Goal: Information Seeking & Learning: Learn about a topic

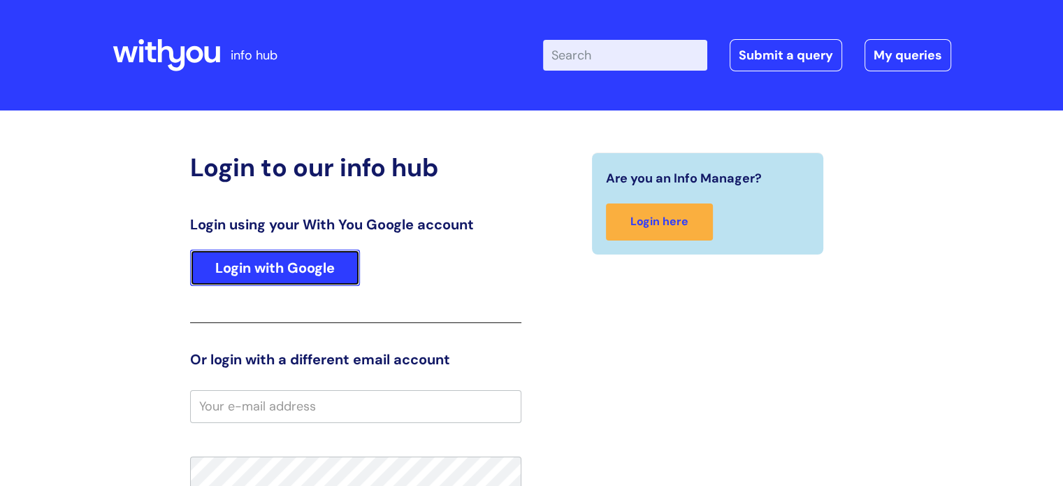
click at [296, 254] on link "Login with Google" at bounding box center [275, 268] width 170 height 36
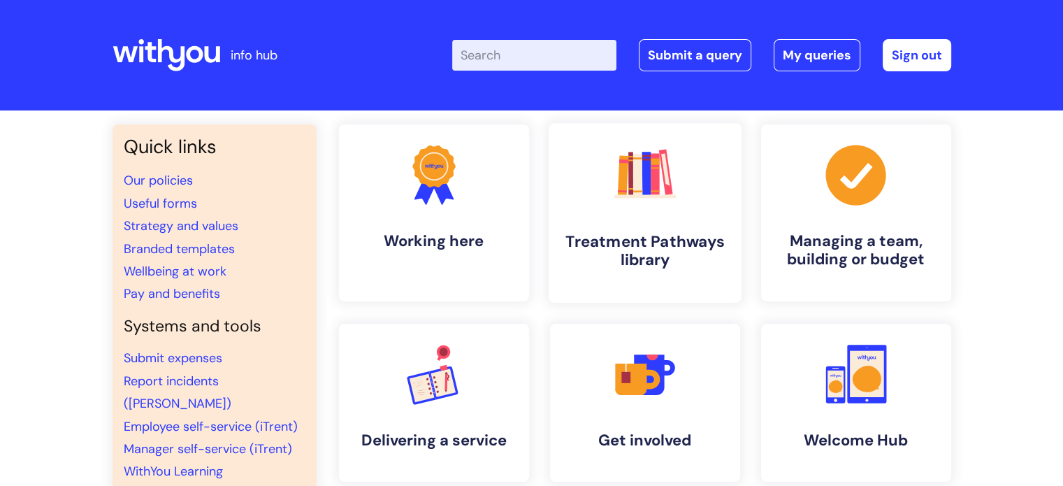
click at [633, 226] on link ".cls-1{fill:#f89b22;}.cls-1,.cls-2,.cls-3,.cls-4,.cls-5,.cls-6,.cls-7{stroke-wi…" at bounding box center [644, 213] width 193 height 180
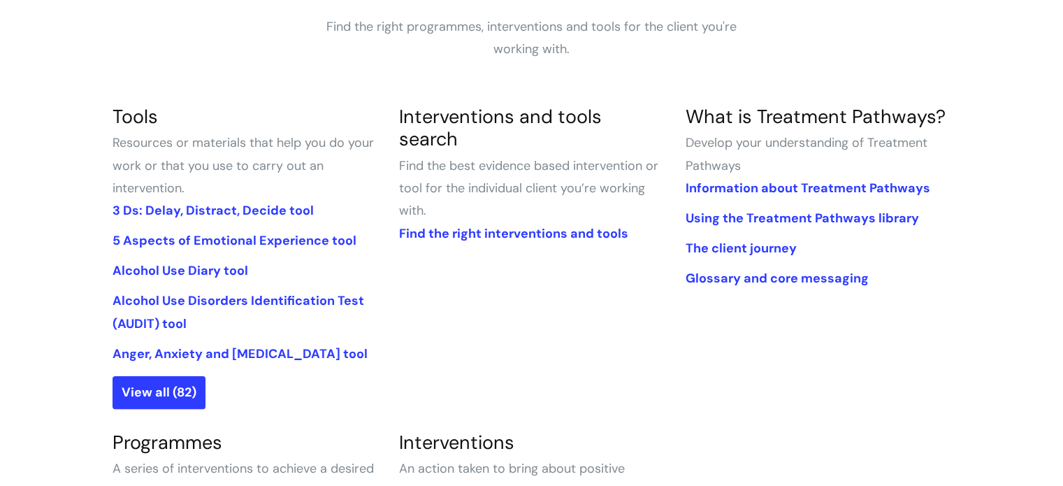
scroll to position [271, 0]
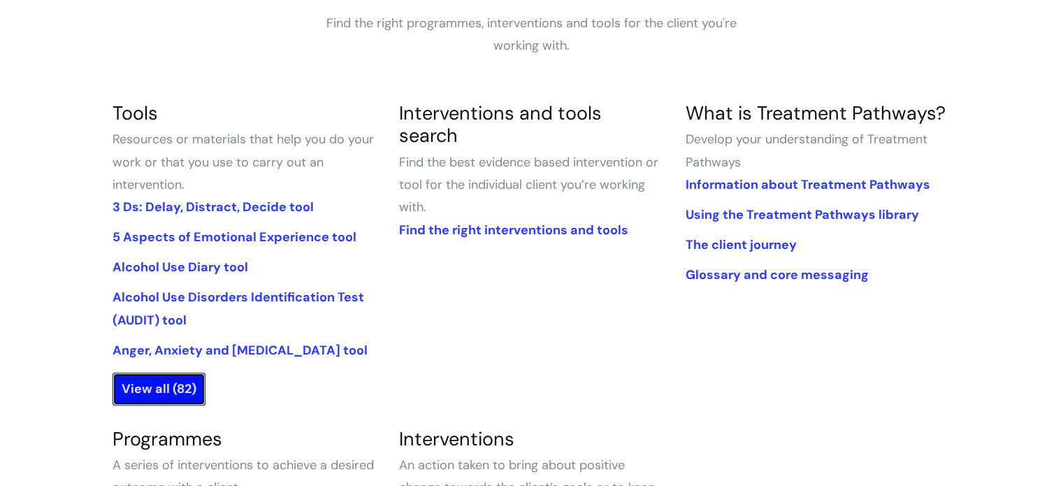
click at [138, 378] on link "View all (82)" at bounding box center [159, 389] width 93 height 32
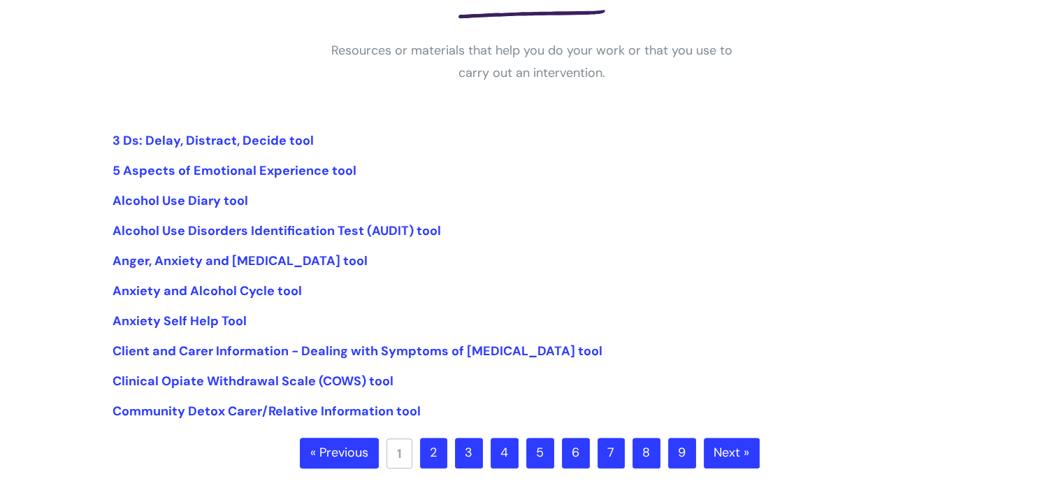
scroll to position [264, 0]
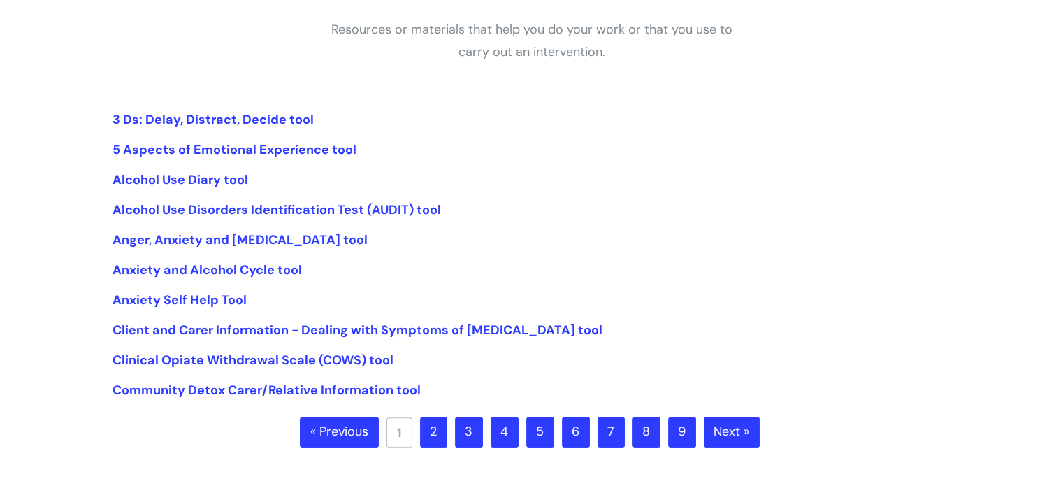
click at [433, 424] on link "2" at bounding box center [433, 432] width 27 height 31
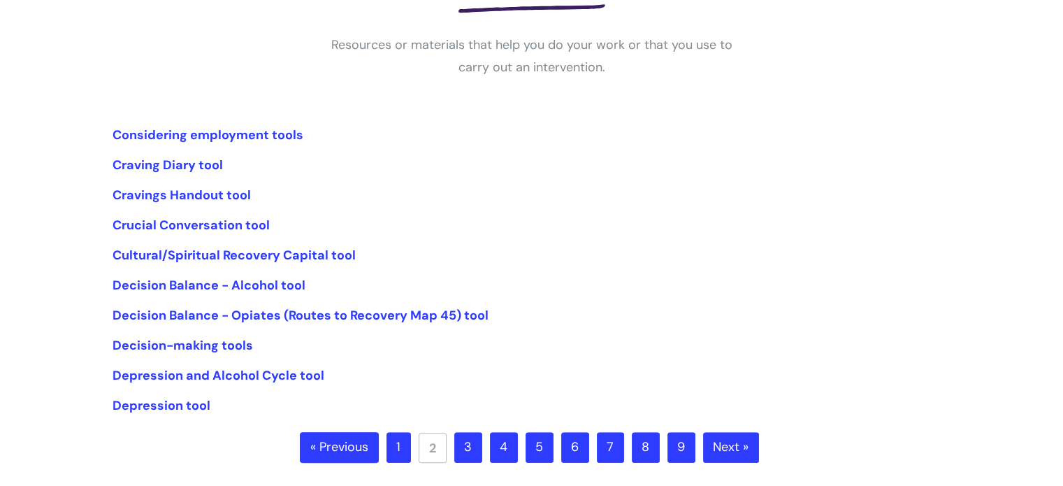
scroll to position [250, 0]
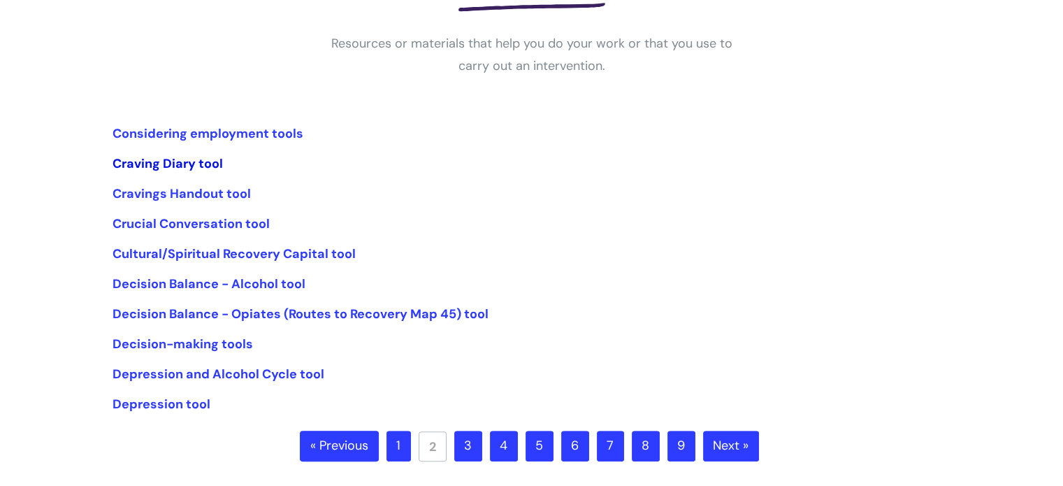
click at [192, 159] on link "Craving Diary tool" at bounding box center [168, 163] width 110 height 17
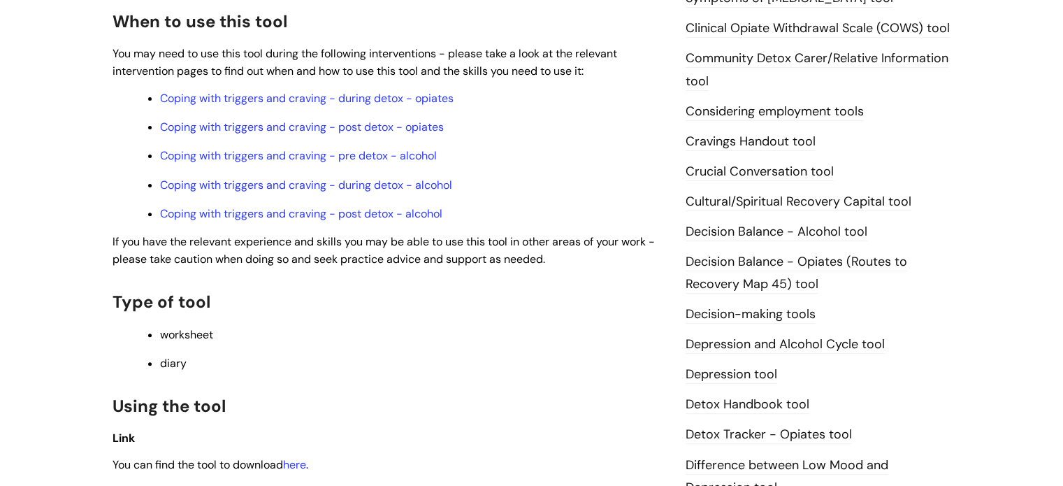
scroll to position [638, 0]
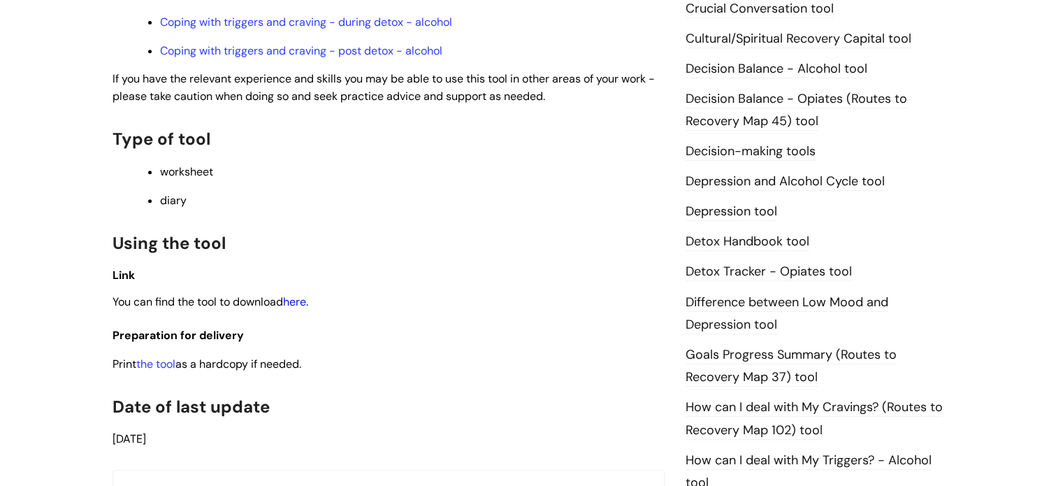
click at [305, 300] on link "here" at bounding box center [294, 301] width 23 height 15
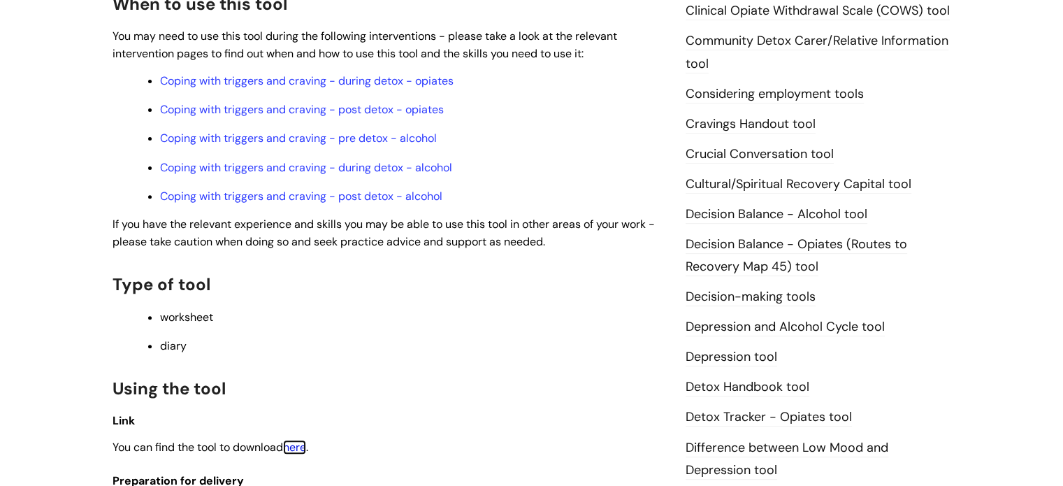
scroll to position [487, 0]
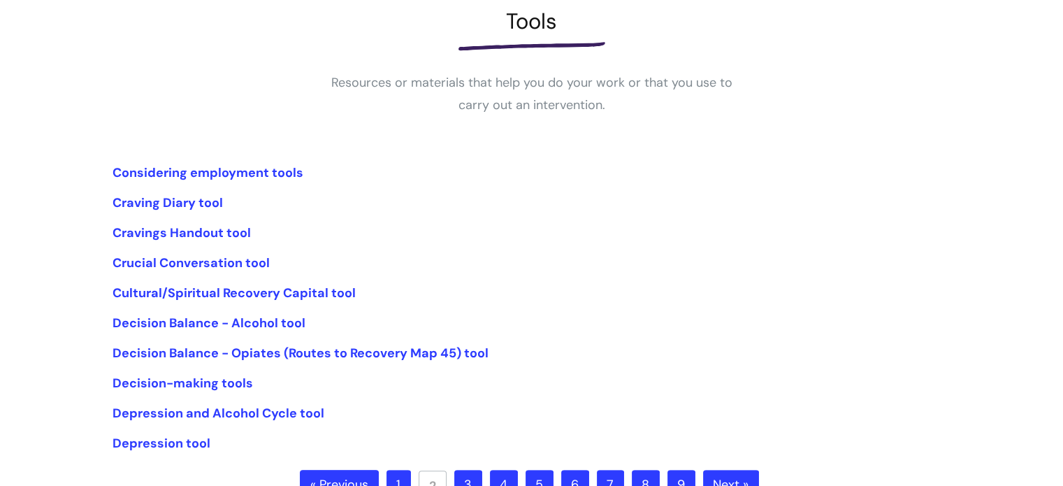
scroll to position [222, 0]
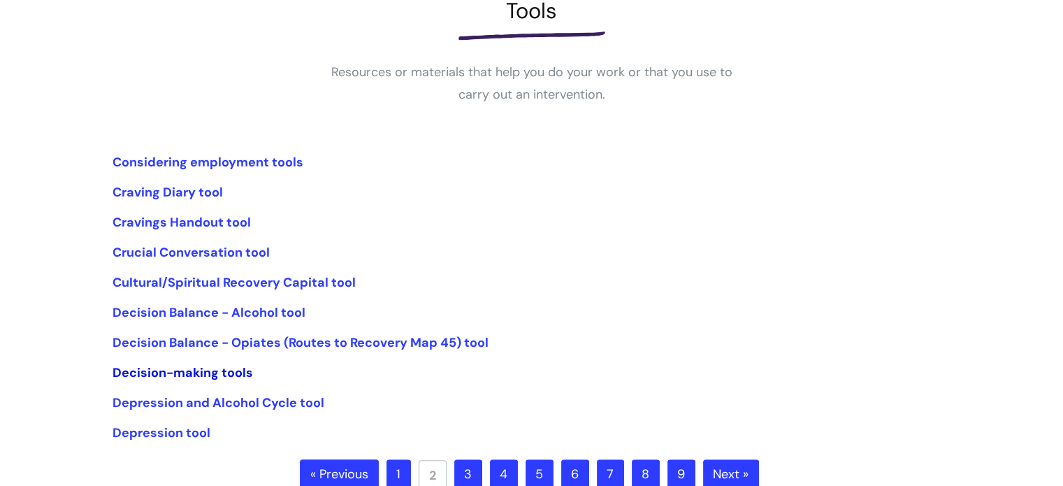
click at [201, 368] on link "Decision-making tools" at bounding box center [183, 372] width 141 height 17
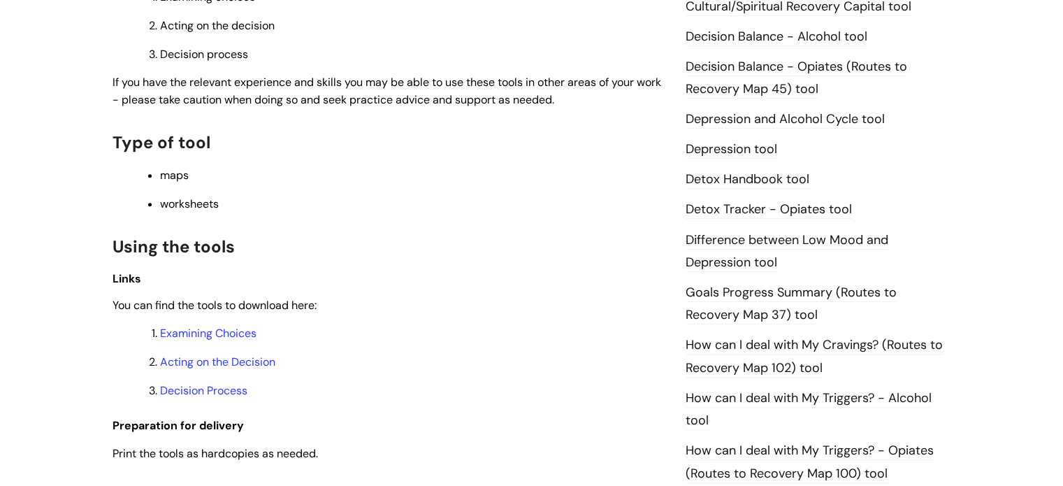
scroll to position [701, 0]
click at [245, 336] on link "Examining Choices" at bounding box center [208, 332] width 96 height 15
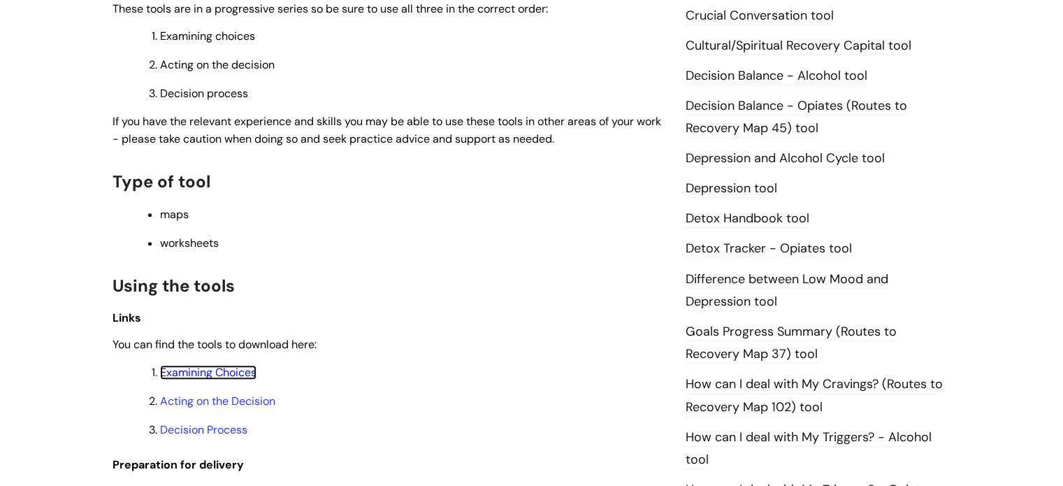
scroll to position [652, 0]
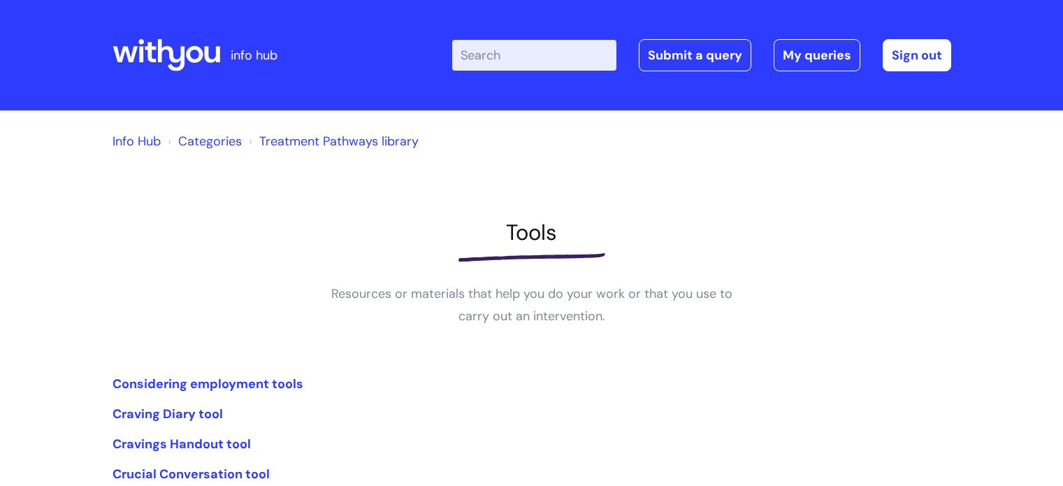
scroll to position [223, 0]
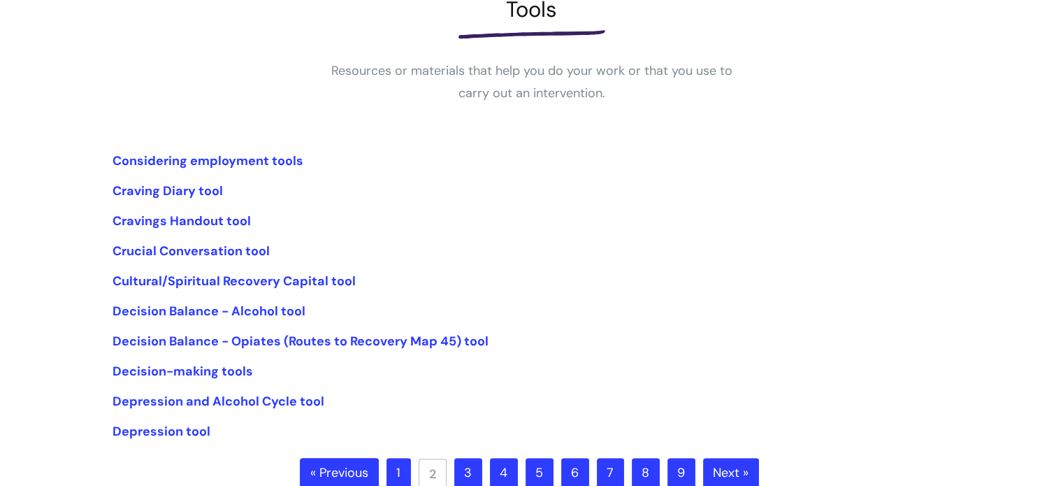
click at [470, 461] on link "3" at bounding box center [468, 473] width 28 height 31
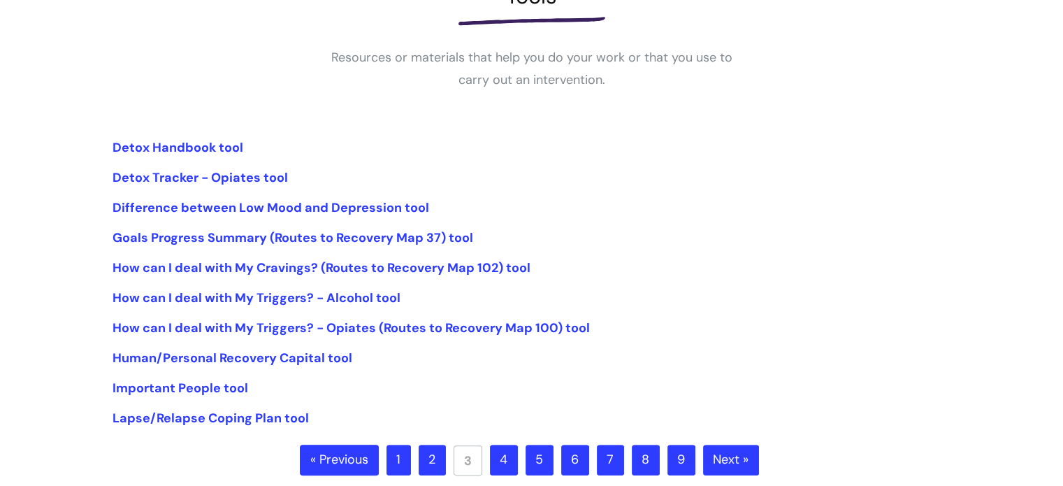
scroll to position [238, 0]
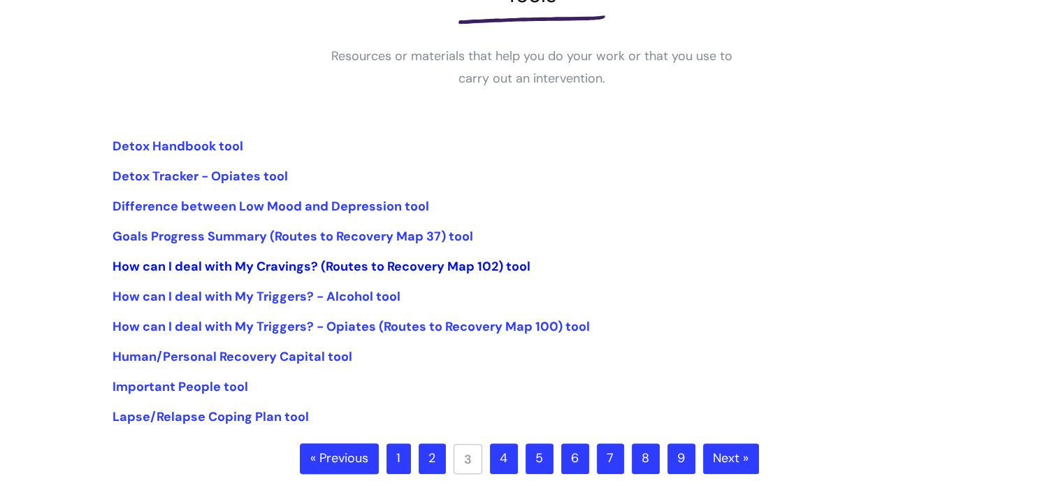
click at [249, 272] on link "How can I deal with My Cravings? (Routes to Recovery Map 102) tool" at bounding box center [322, 266] width 418 height 17
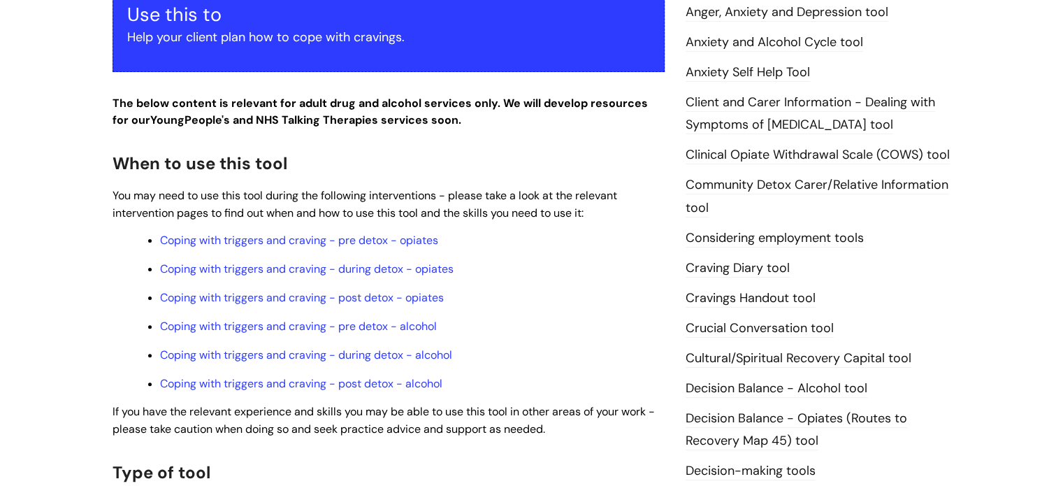
scroll to position [352, 0]
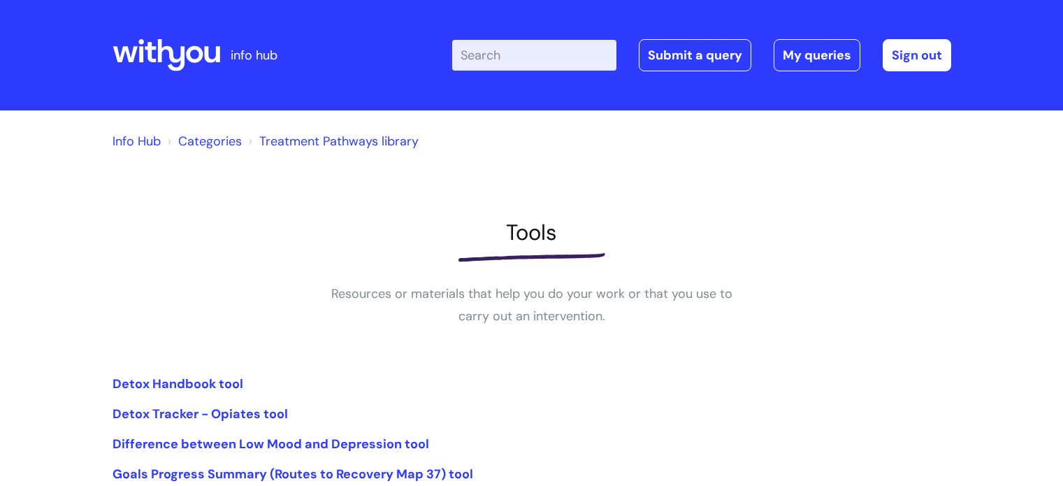
scroll to position [238, 0]
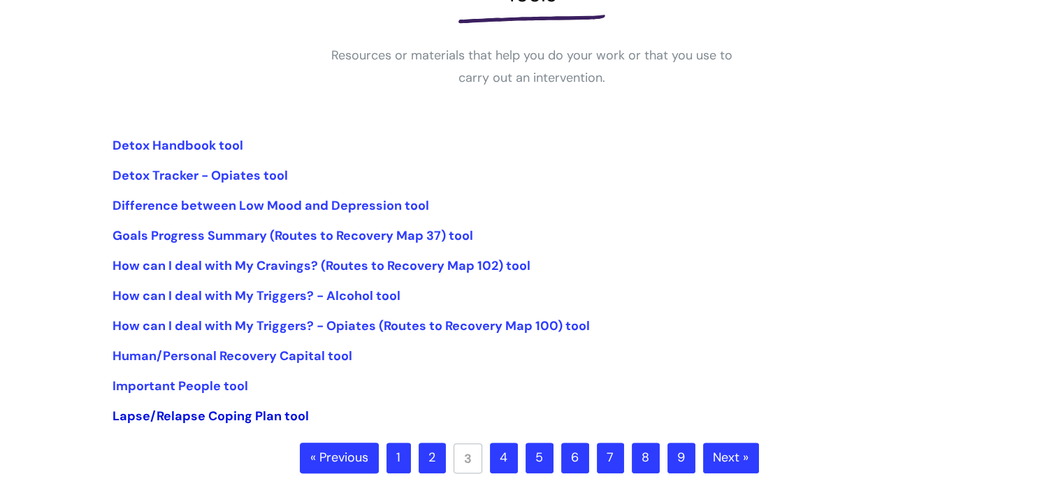
click at [206, 418] on link "Lapse/Relapse Coping Plan tool" at bounding box center [211, 416] width 196 height 17
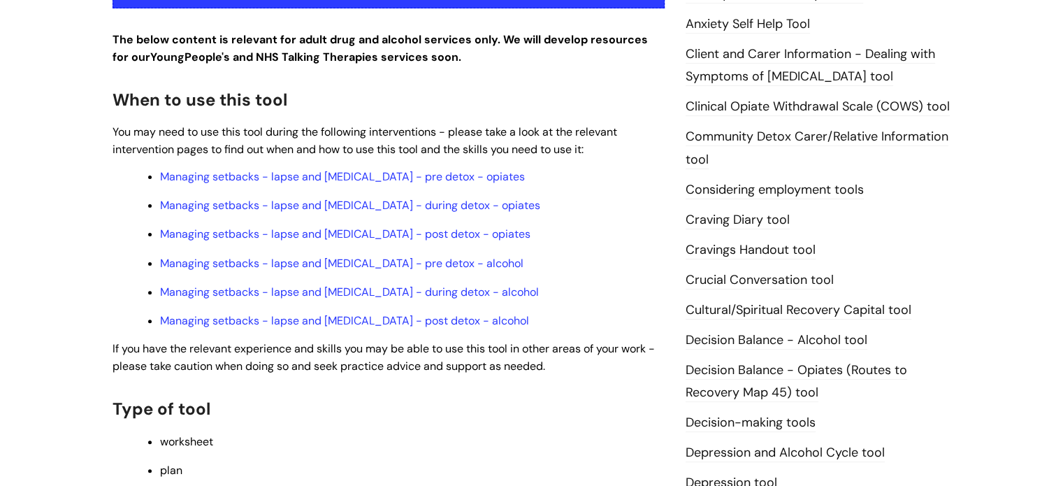
scroll to position [396, 0]
click at [406, 236] on link "Managing setbacks - lapse and [MEDICAL_DATA] - post detox - opiates" at bounding box center [345, 234] width 371 height 15
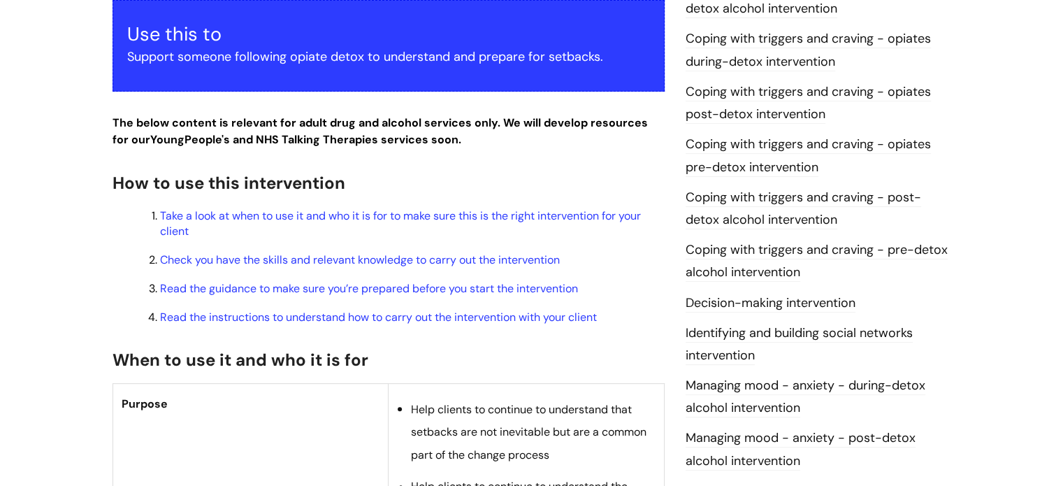
scroll to position [366, 0]
click at [401, 252] on link "Check you have the skills and relevant knowledge to carry out the intervention" at bounding box center [360, 259] width 400 height 15
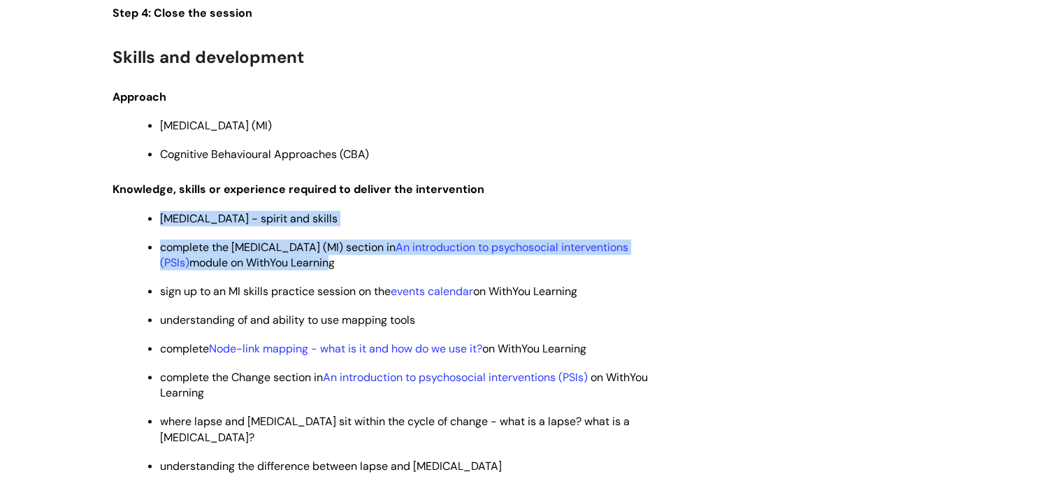
drag, startPoint x: 401, startPoint y: 217, endPoint x: 443, endPoint y: 160, distance: 71.0
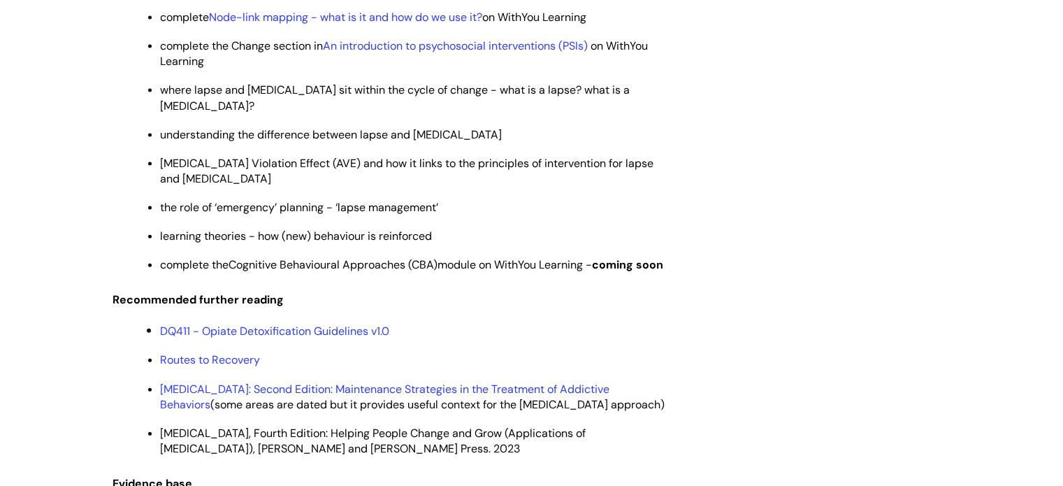
scroll to position [3116, 0]
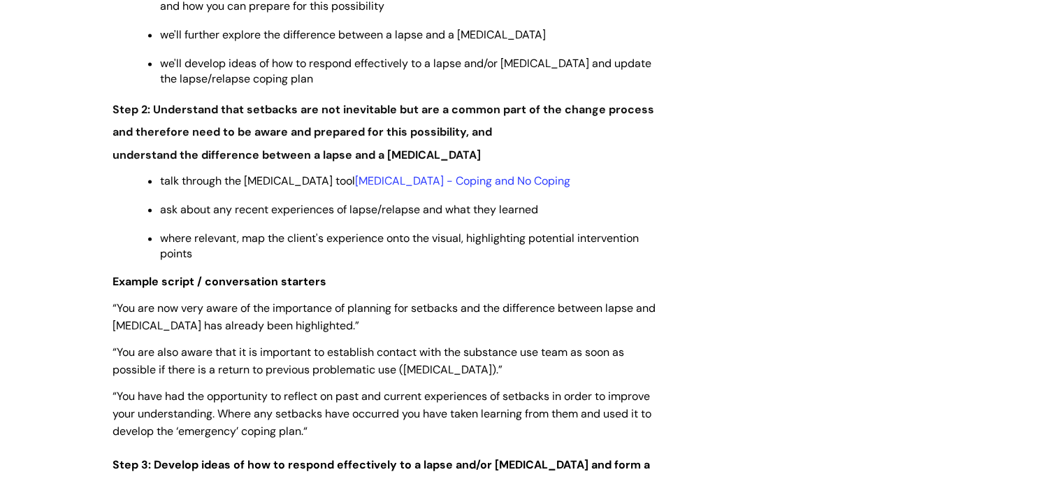
scroll to position [2153, 0]
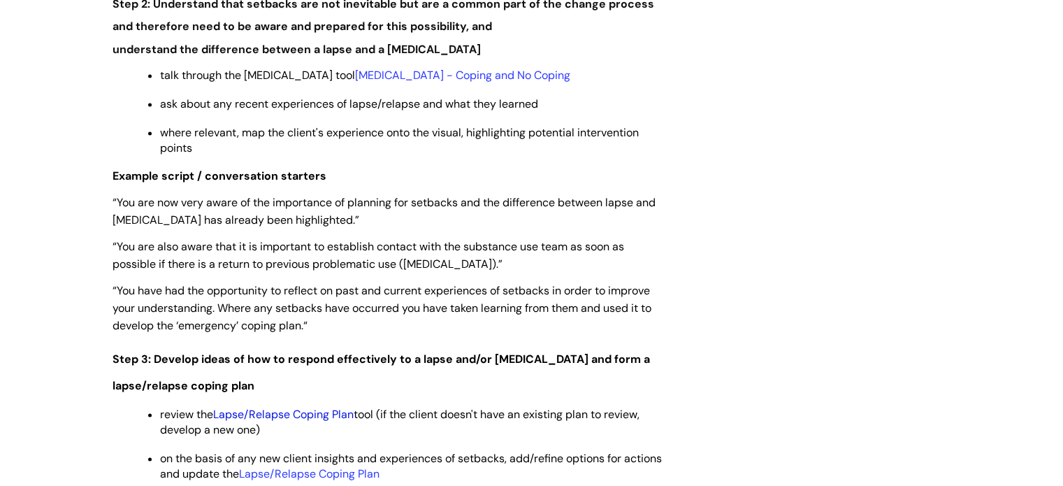
click at [312, 407] on link "Lapse/Relapse Coping Plan" at bounding box center [283, 414] width 141 height 15
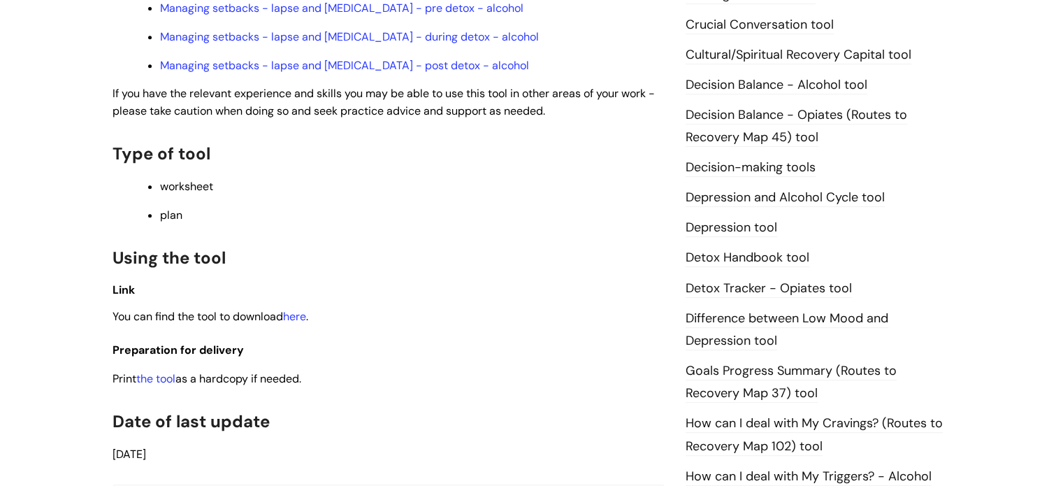
scroll to position [912, 0]
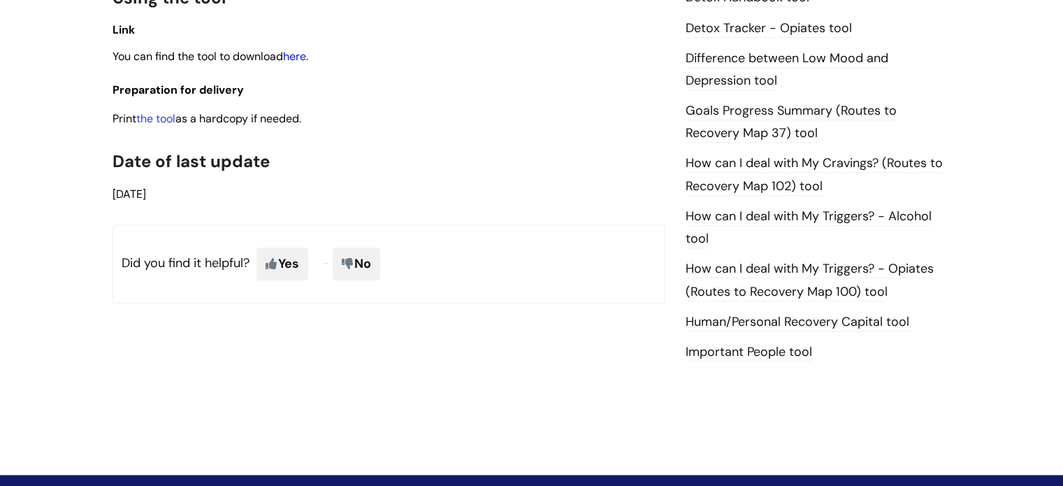
click at [306, 62] on link "here" at bounding box center [294, 56] width 23 height 15
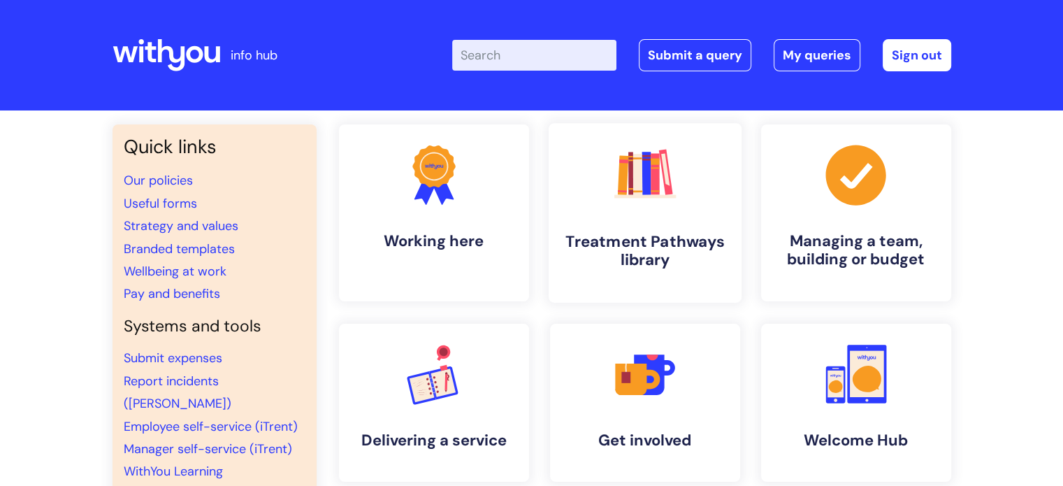
click at [629, 245] on h4 "Treatment Pathways library" at bounding box center [645, 251] width 171 height 38
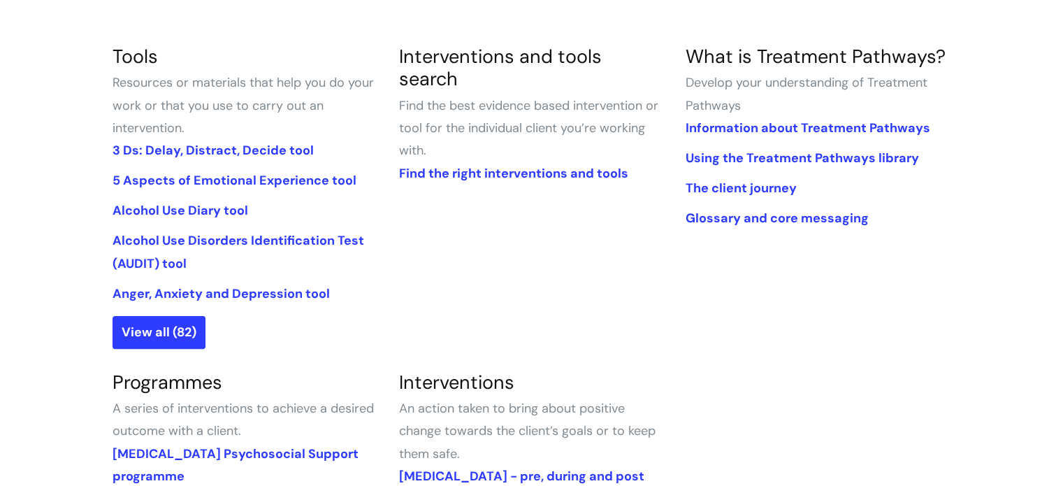
scroll to position [329, 0]
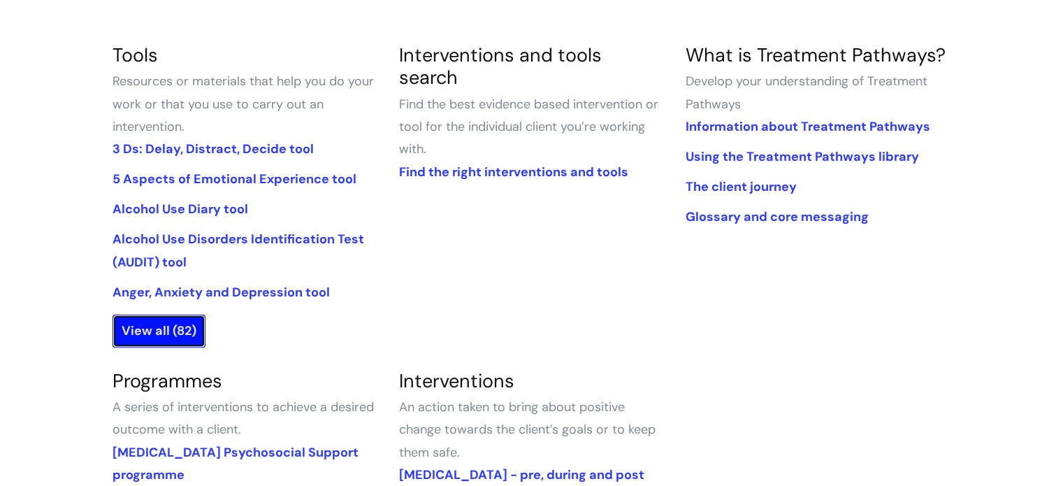
click at [137, 332] on link "View all (82)" at bounding box center [159, 331] width 93 height 32
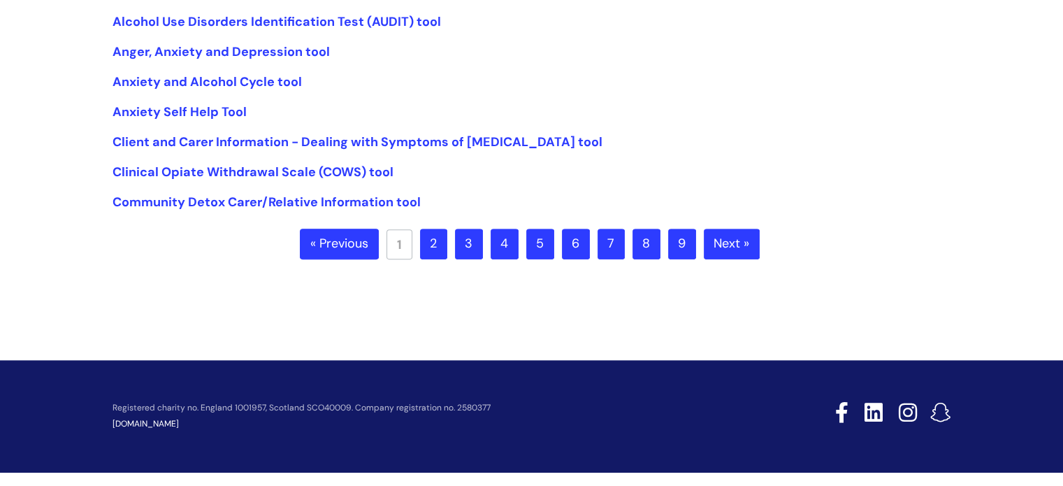
scroll to position [460, 0]
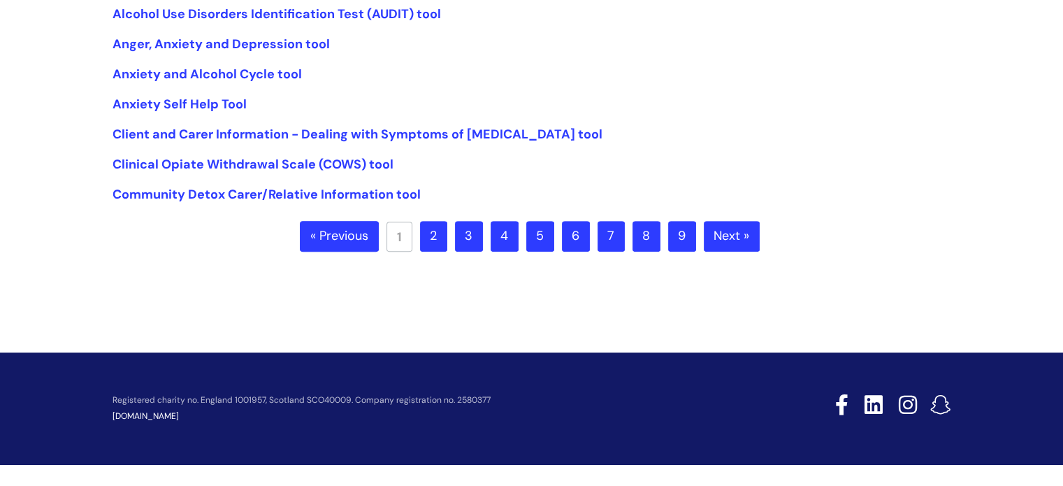
click at [439, 238] on link "2" at bounding box center [433, 236] width 27 height 31
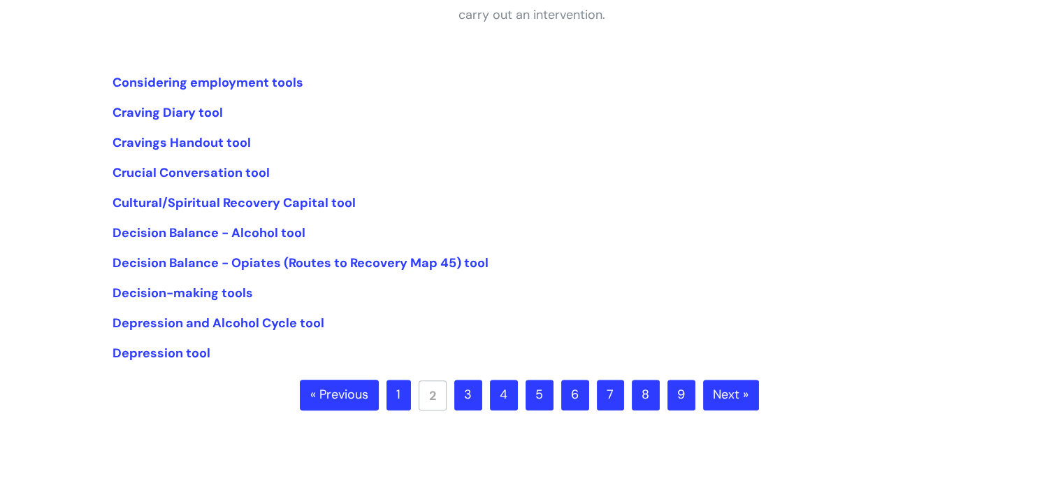
scroll to position [302, 0]
click at [471, 396] on link "3" at bounding box center [468, 394] width 28 height 31
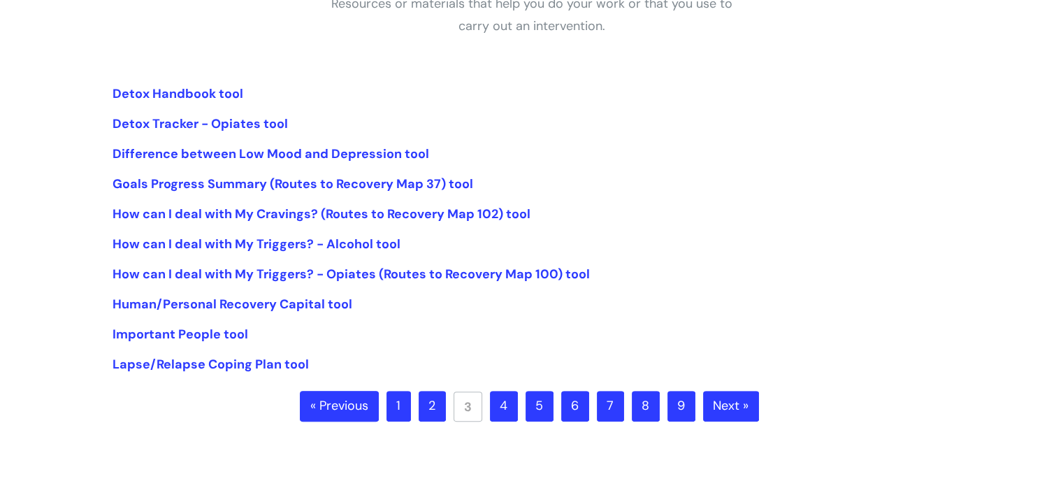
scroll to position [291, 0]
click at [498, 402] on link "4" at bounding box center [504, 405] width 28 height 31
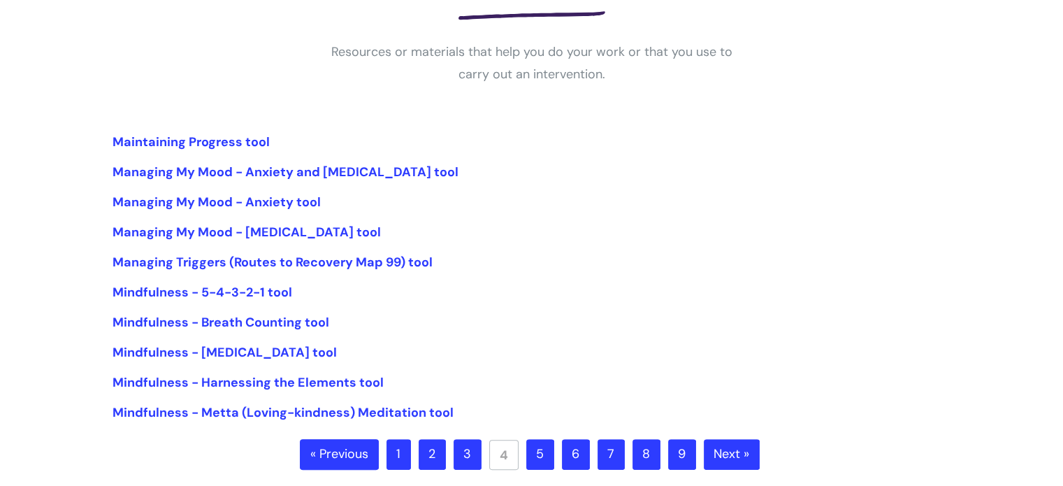
scroll to position [243, 0]
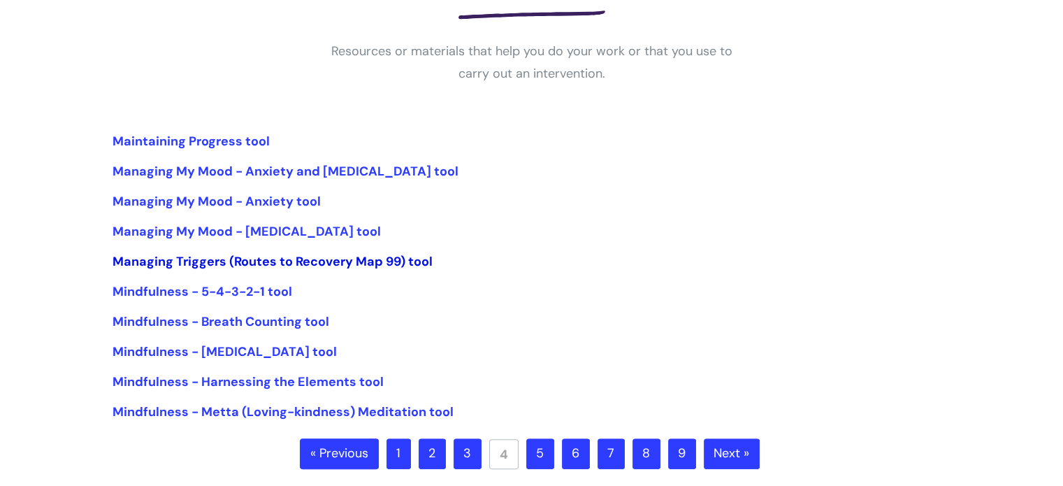
click at [408, 263] on link "Managing Triggers (Routes to Recovery Map 99) tool" at bounding box center [273, 261] width 320 height 17
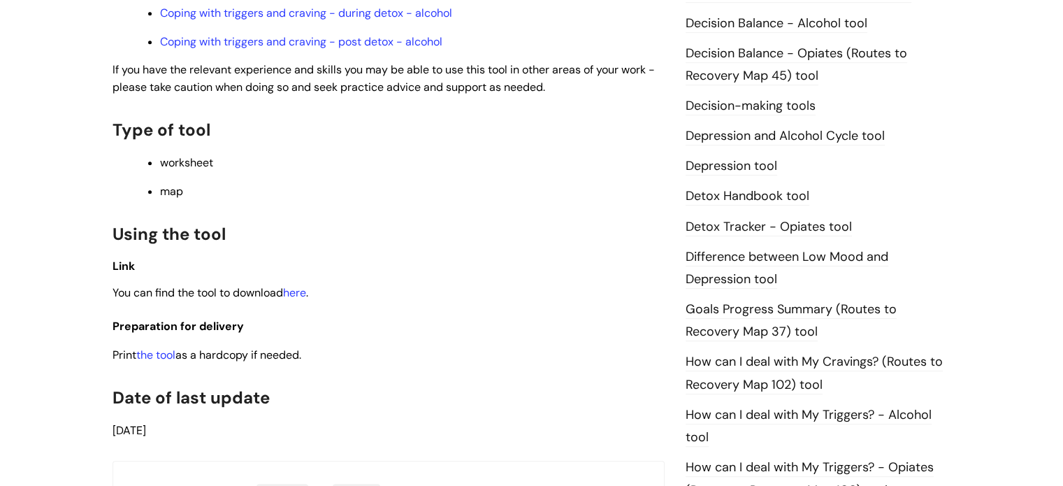
scroll to position [715, 0]
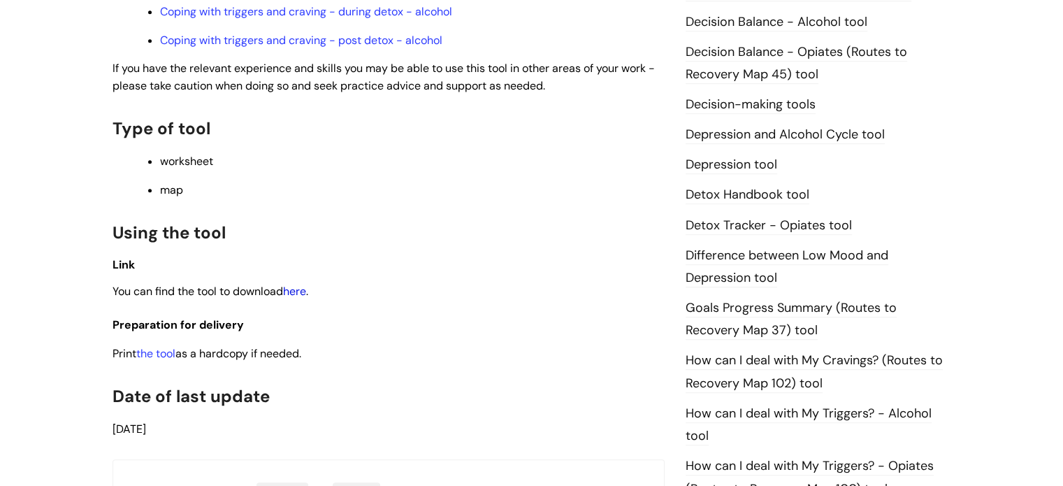
click at [294, 296] on link "here" at bounding box center [294, 291] width 23 height 15
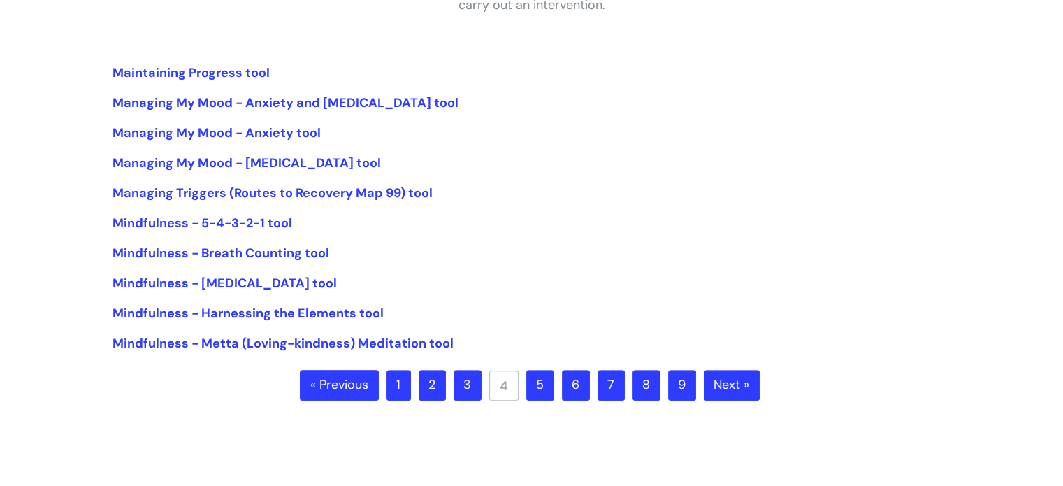
scroll to position [313, 0]
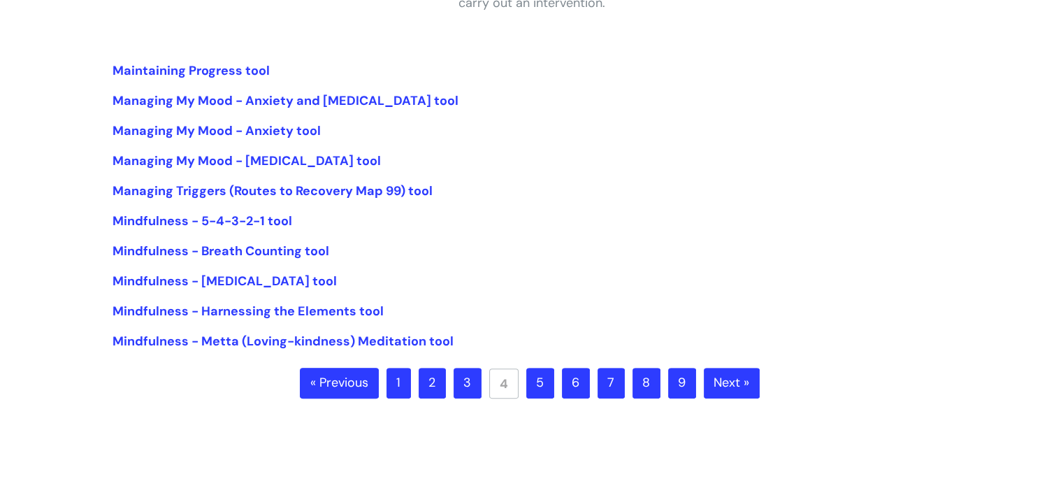
click at [543, 394] on link "5" at bounding box center [540, 383] width 28 height 31
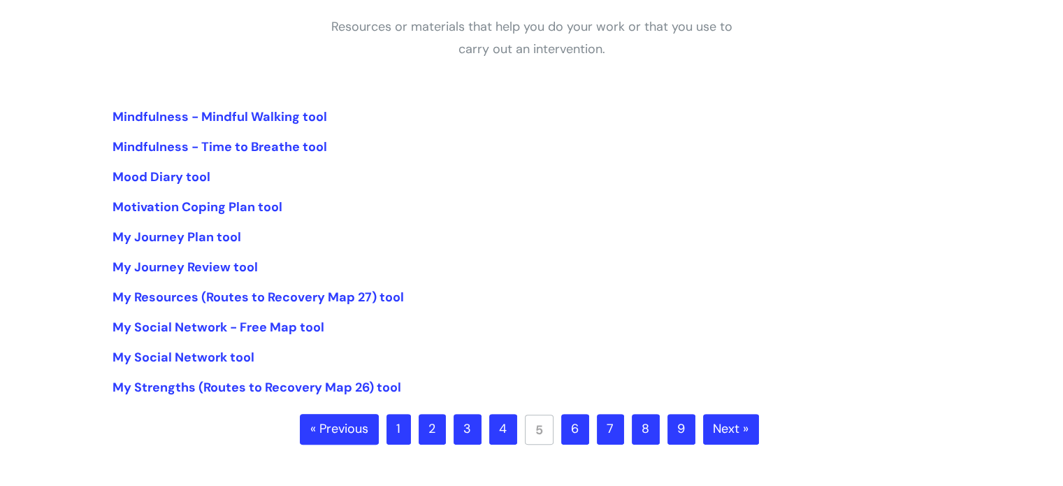
scroll to position [271, 0]
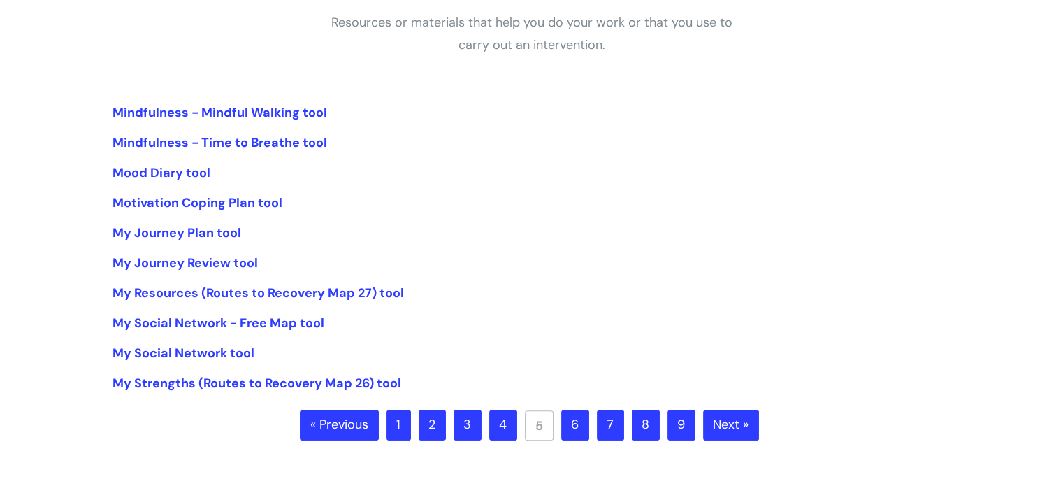
click at [575, 417] on link "6" at bounding box center [575, 425] width 28 height 31
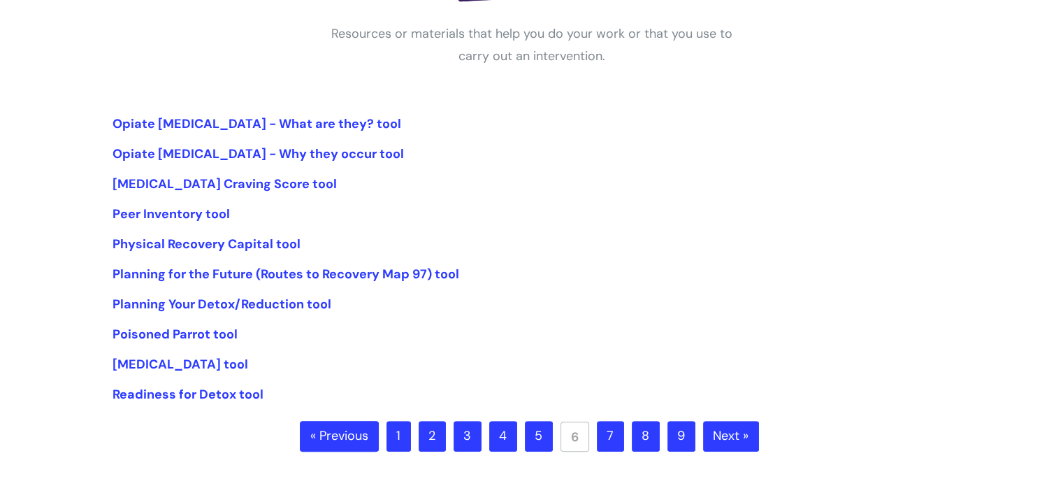
scroll to position [260, 0]
click at [605, 436] on link "7" at bounding box center [610, 436] width 27 height 31
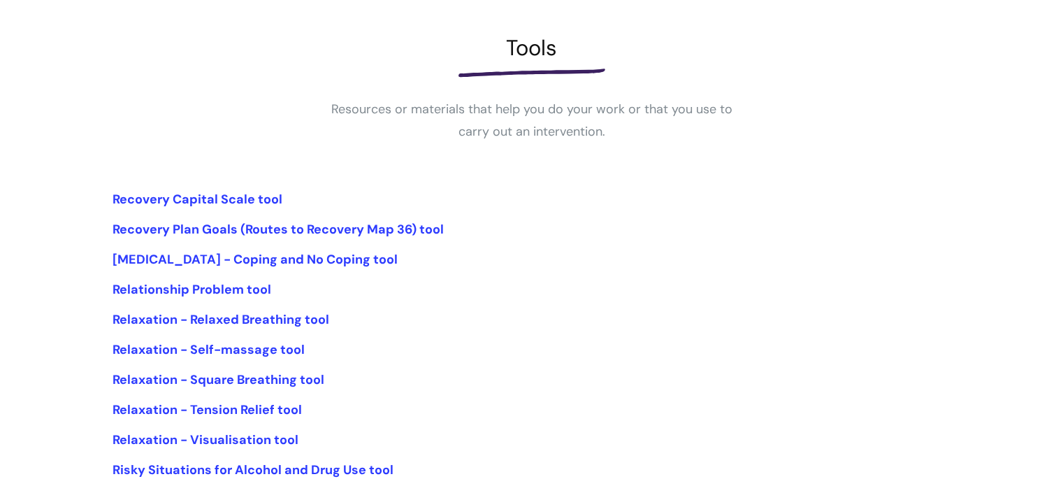
scroll to position [183, 0]
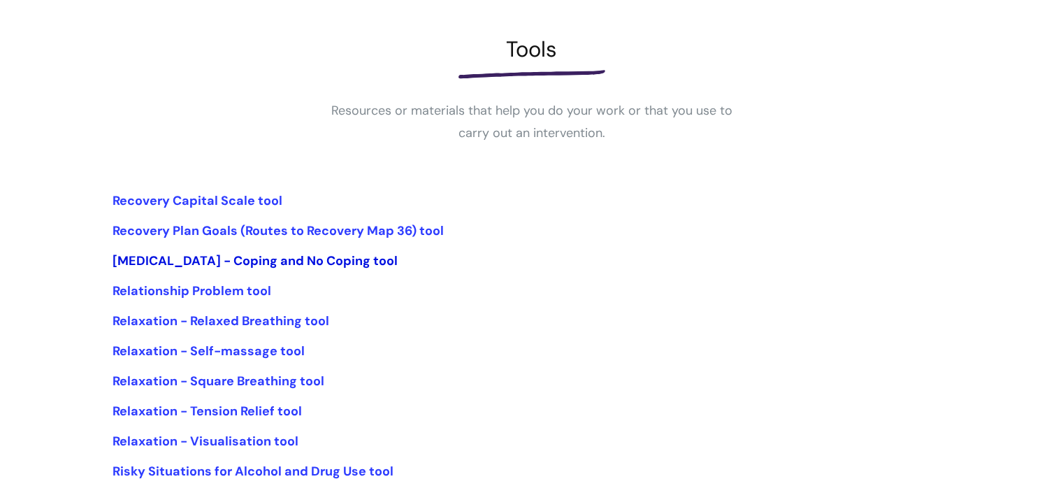
click at [260, 266] on link "[MEDICAL_DATA] - Coping and No Coping tool" at bounding box center [255, 260] width 285 height 17
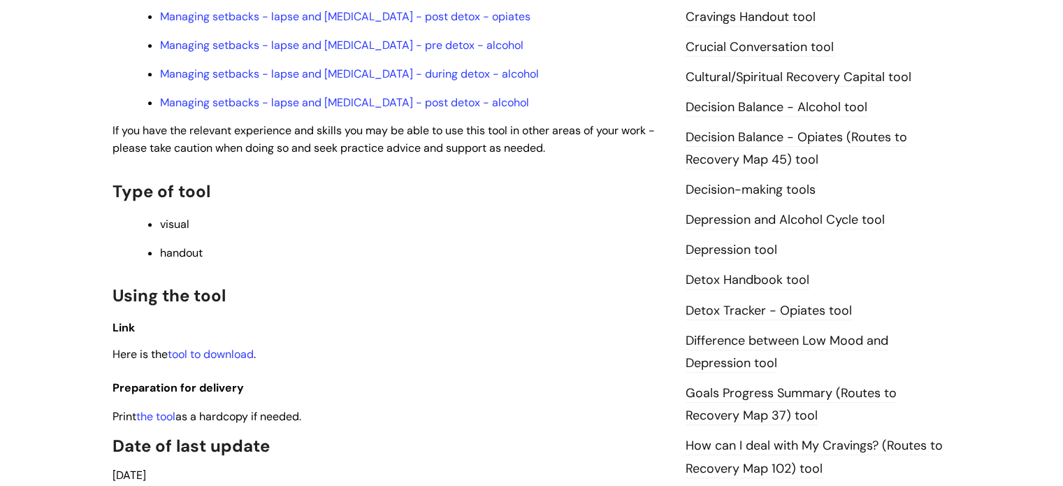
scroll to position [629, 0]
click at [215, 347] on link "tool to download" at bounding box center [211, 354] width 86 height 15
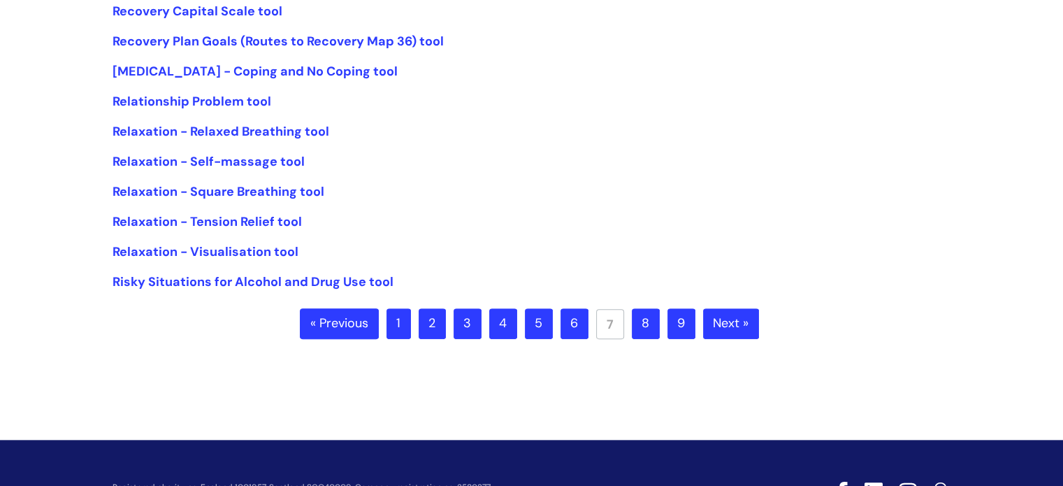
scroll to position [375, 0]
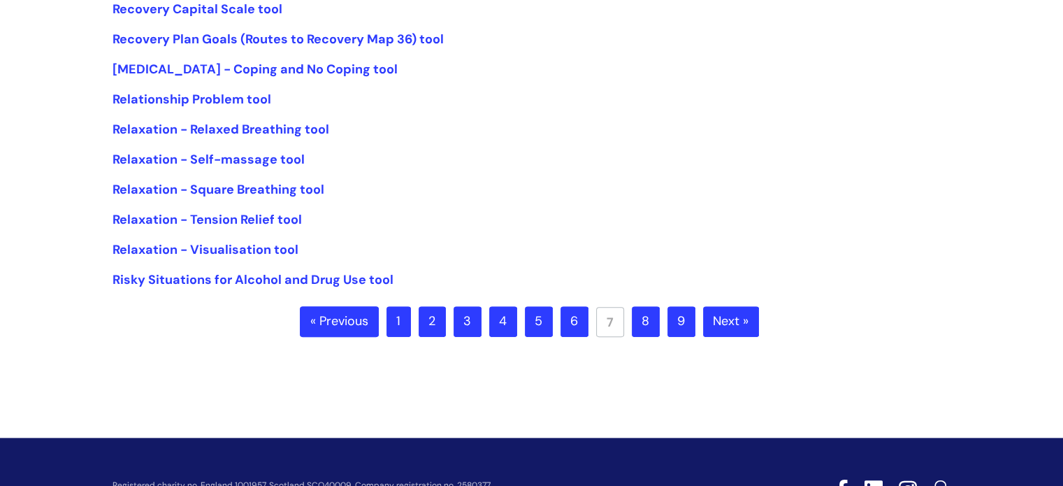
click at [641, 306] on link "8" at bounding box center [646, 321] width 28 height 31
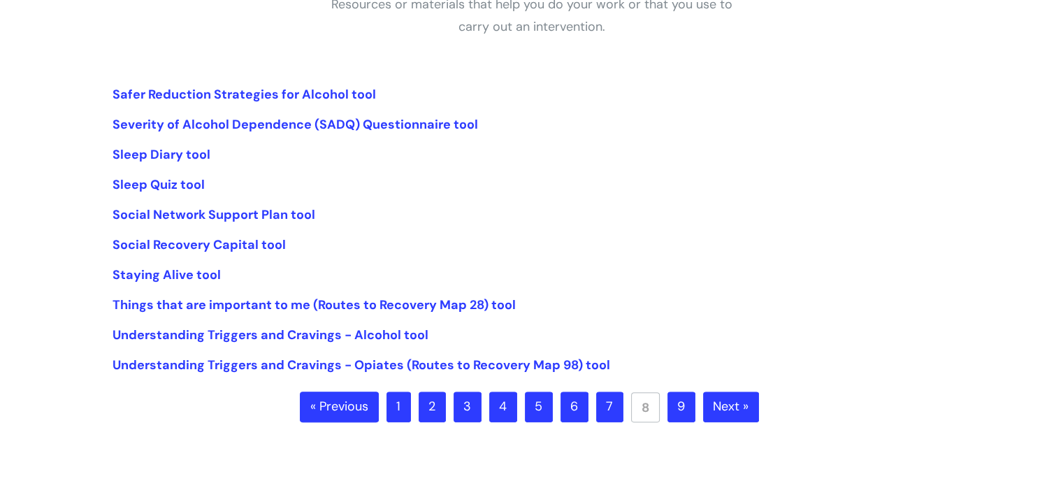
scroll to position [291, 0]
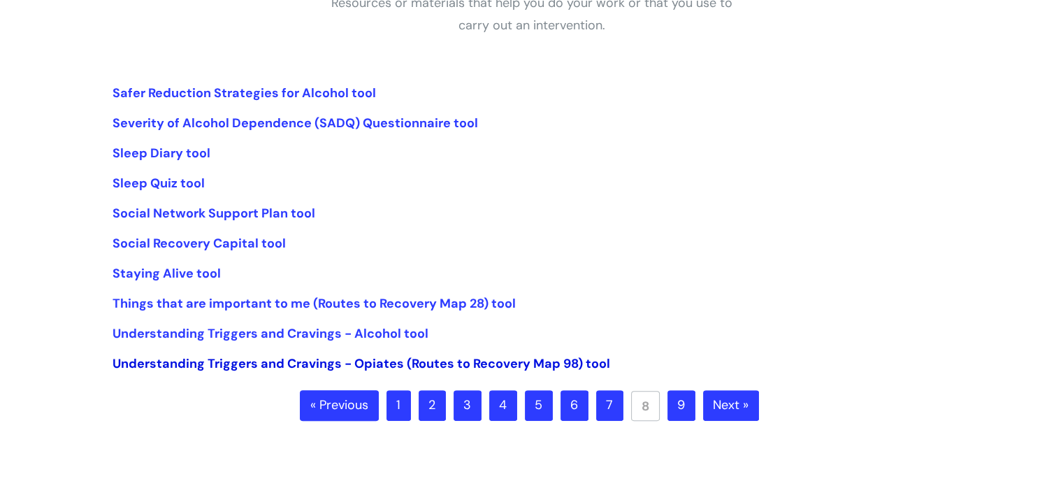
click at [352, 368] on link "Understanding Triggers and Cravings - Opiates (Routes to Recovery Map 98) tool" at bounding box center [362, 363] width 498 height 17
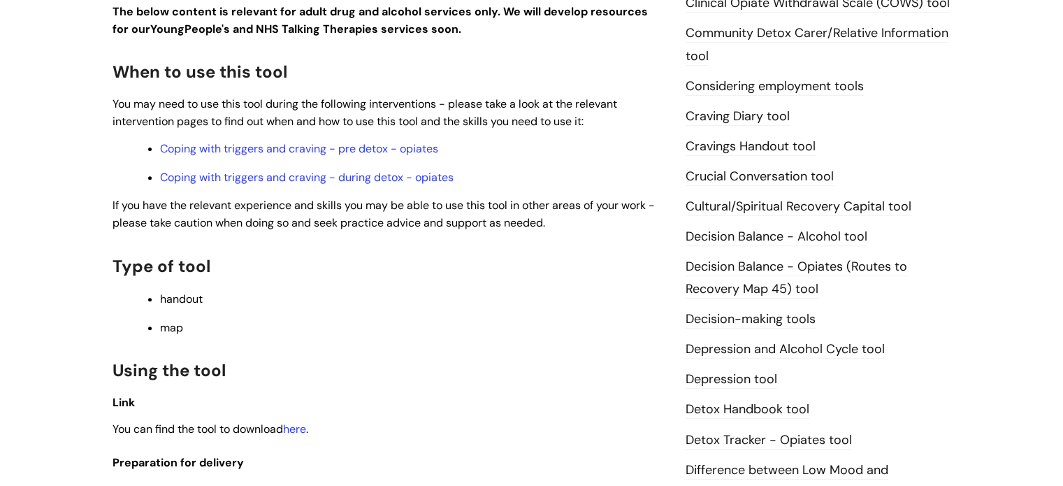
scroll to position [501, 0]
click at [292, 425] on link "here" at bounding box center [294, 428] width 23 height 15
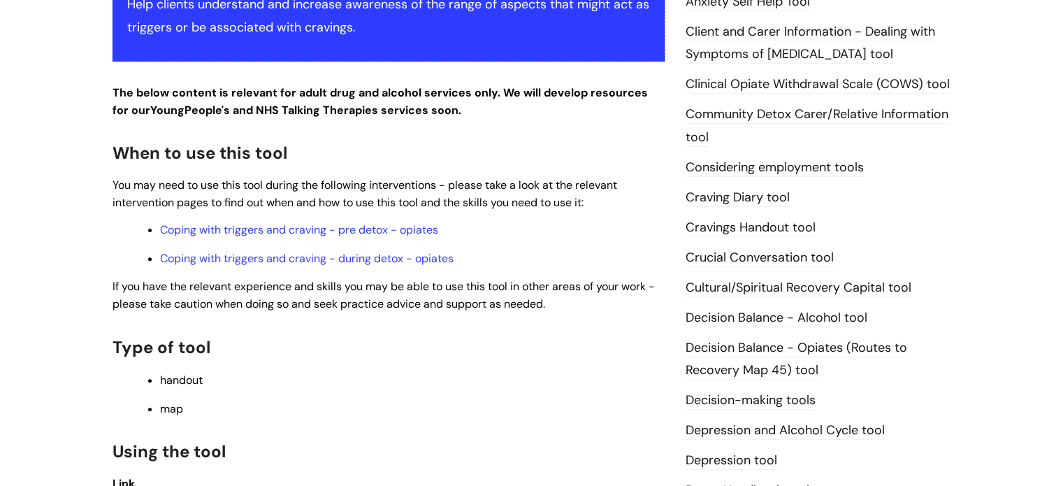
scroll to position [403, 0]
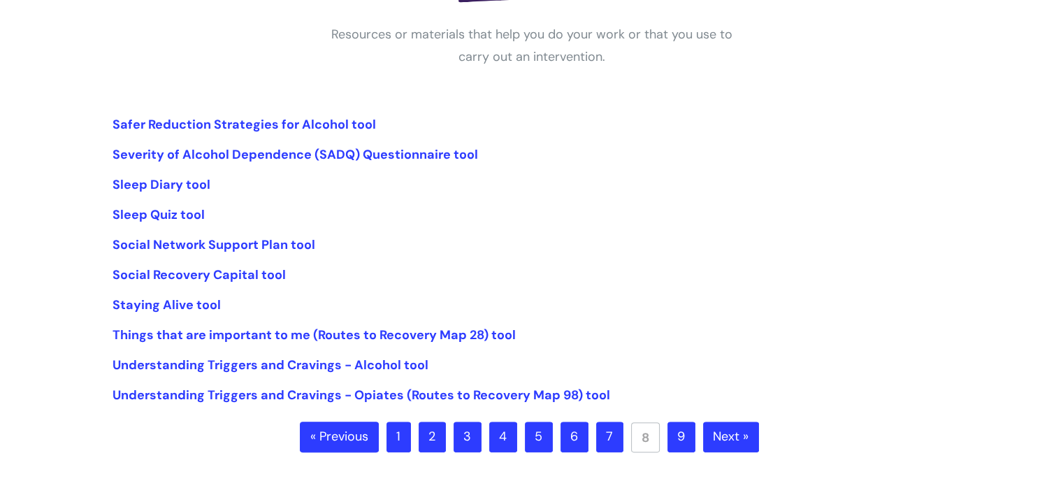
scroll to position [333, 0]
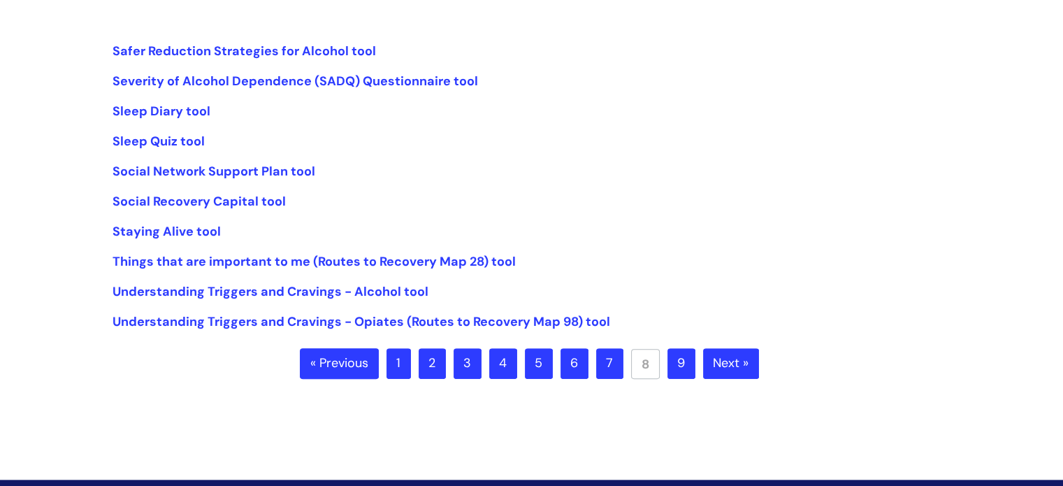
click at [686, 363] on link "9" at bounding box center [682, 363] width 28 height 31
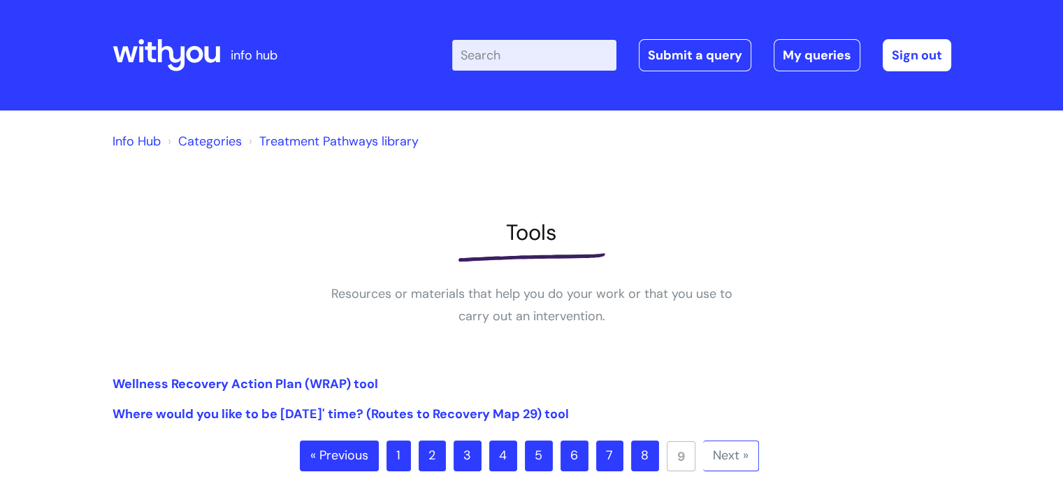
click at [199, 62] on icon at bounding box center [167, 55] width 108 height 34
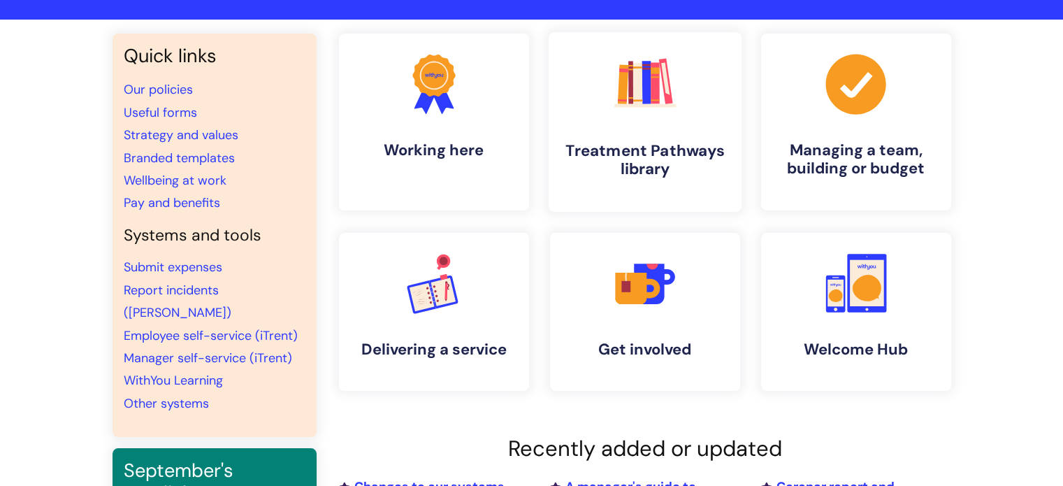
scroll to position [74, 0]
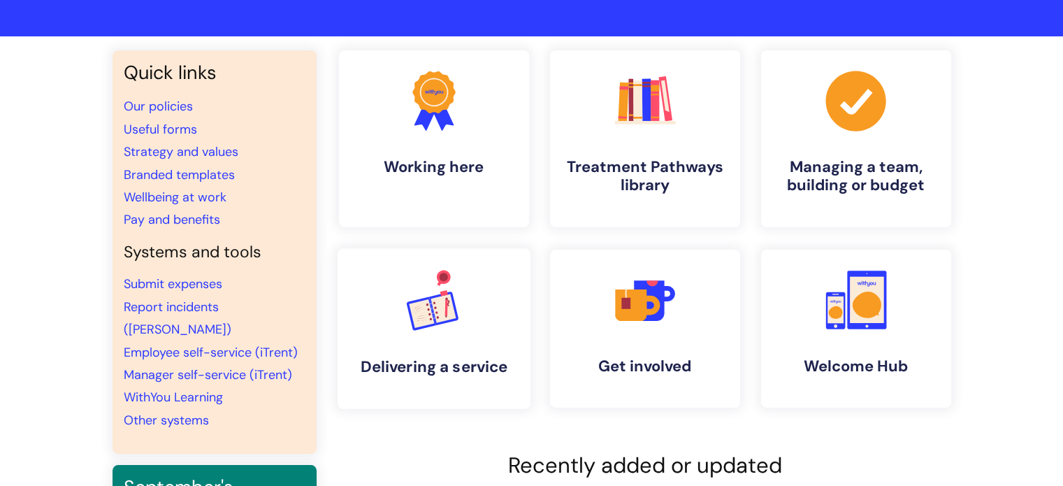
click at [420, 343] on link ".cls-1{font-family:DMSans-Bold, 'DM Sans';font-size:43.1802px;font-weight:700;}…" at bounding box center [433, 328] width 193 height 161
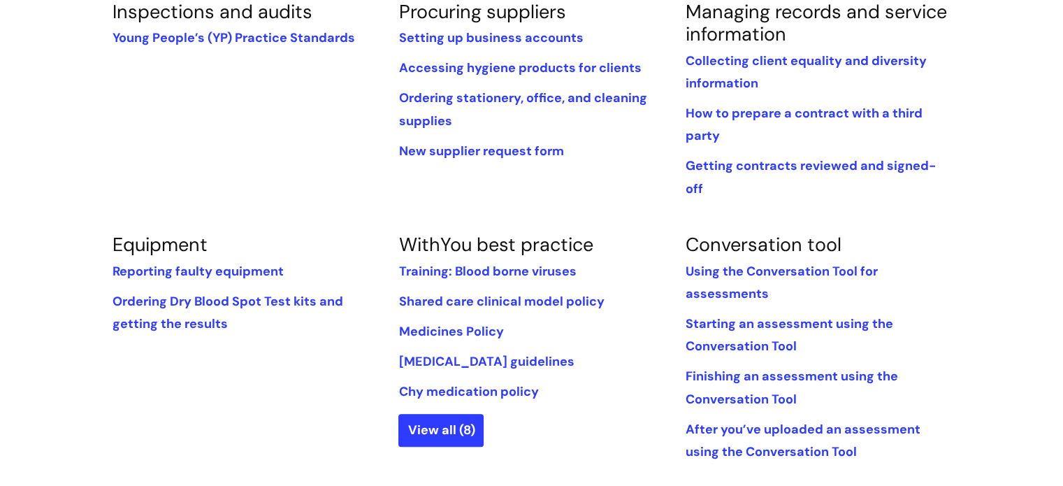
scroll to position [378, 0]
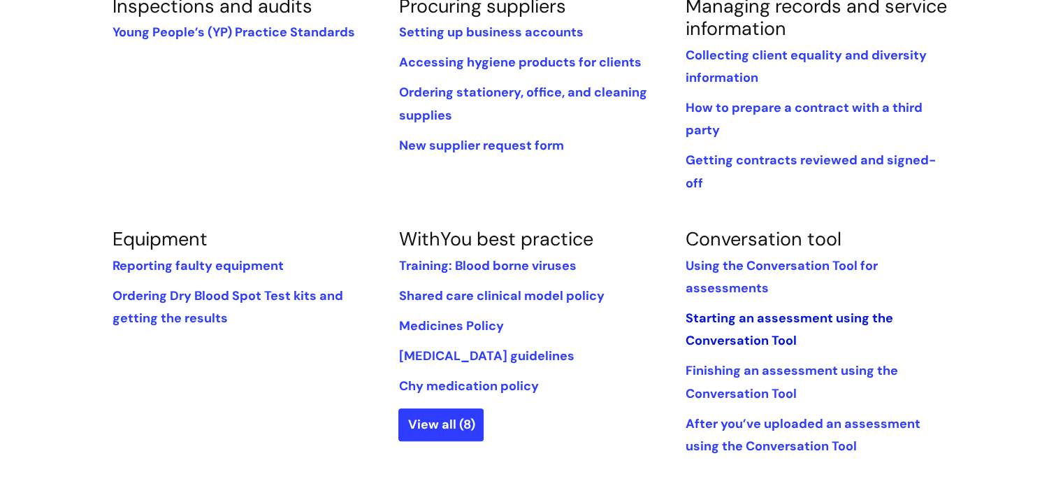
click at [791, 310] on link "Starting an assessment using the Conversation Tool" at bounding box center [789, 329] width 208 height 39
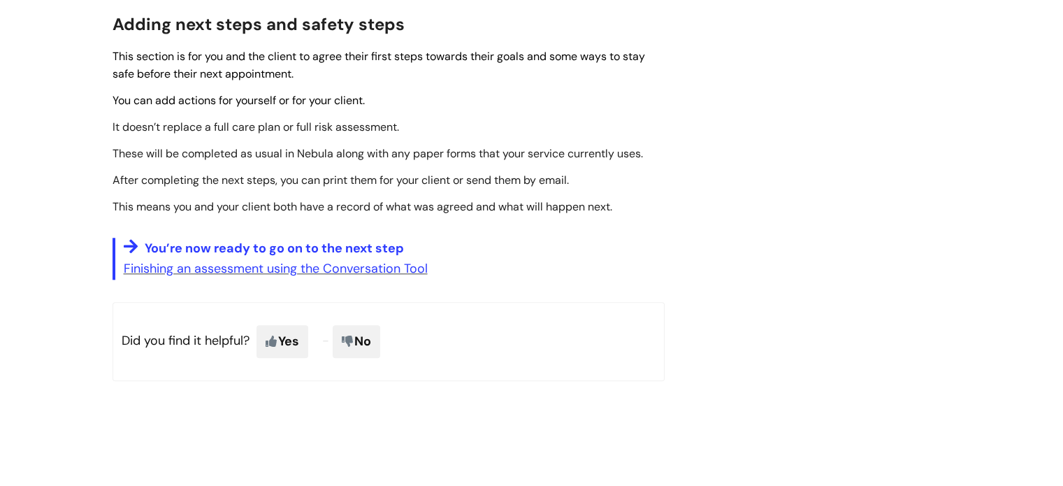
scroll to position [1323, 0]
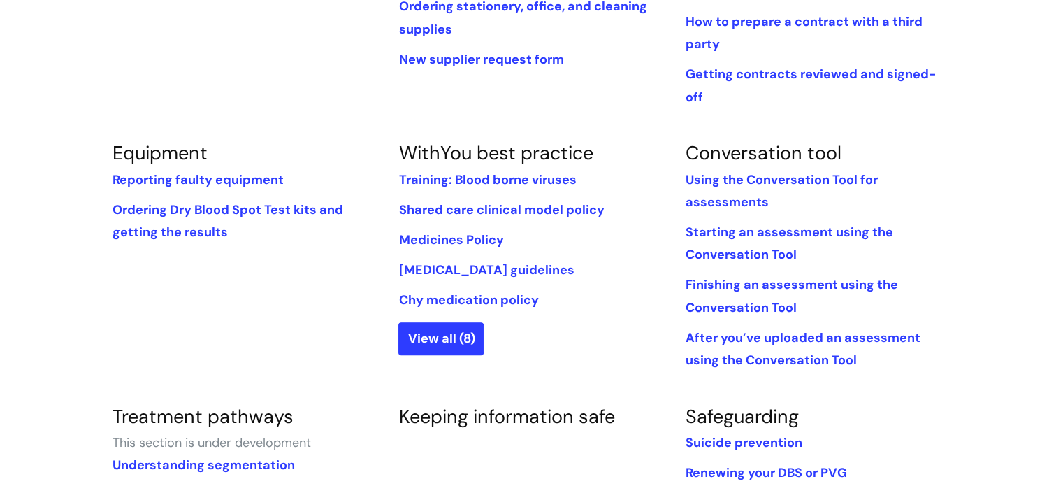
scroll to position [652, 0]
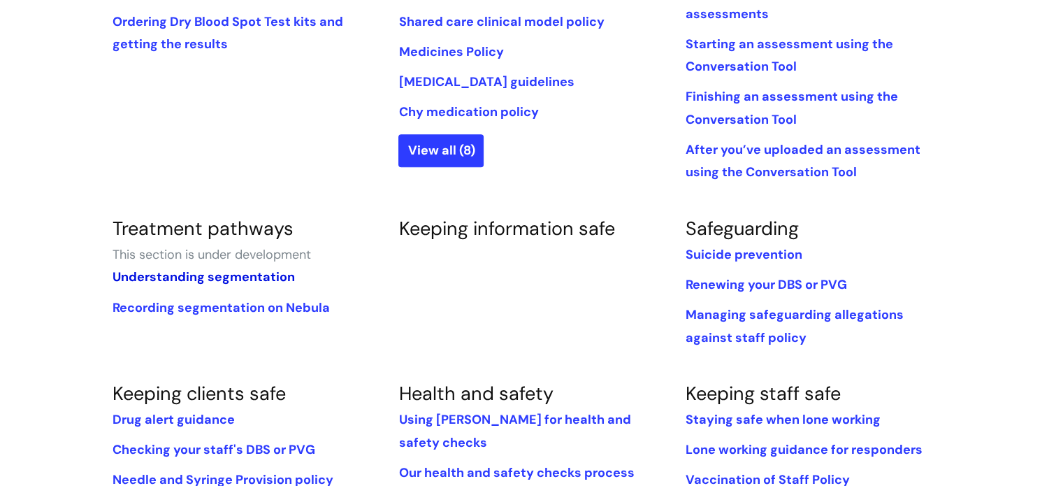
click at [257, 268] on link "Understanding segmentation" at bounding box center [204, 276] width 182 height 17
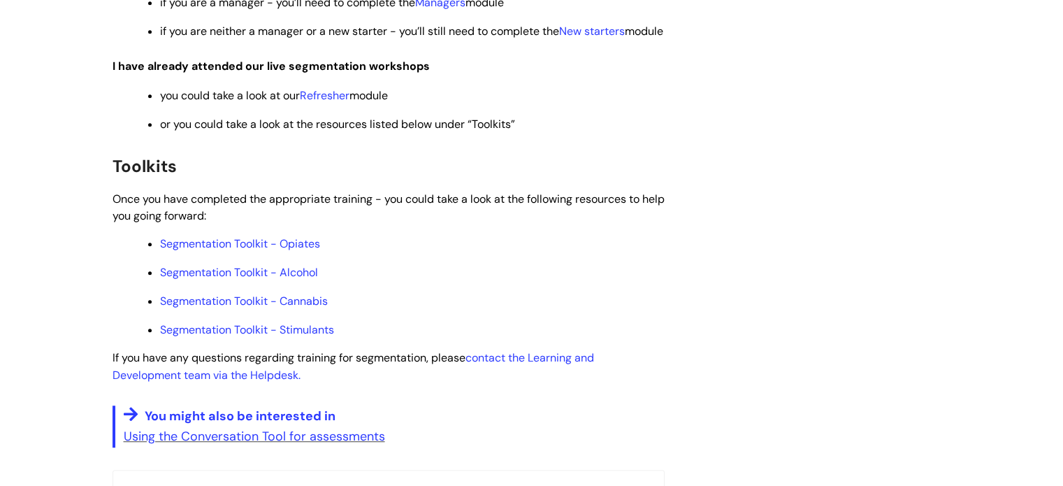
scroll to position [800, 0]
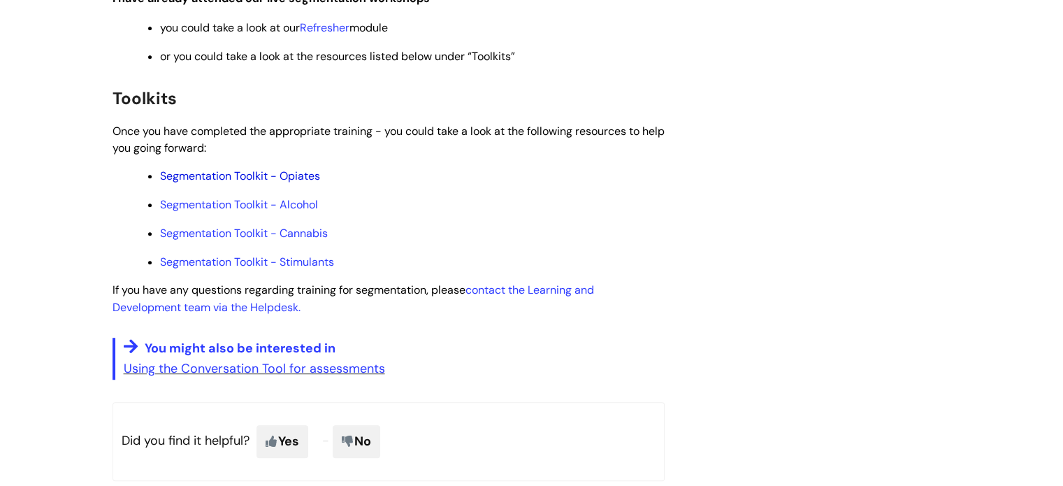
click at [309, 183] on link "Segmentation Toolkit - Opiates" at bounding box center [240, 175] width 160 height 15
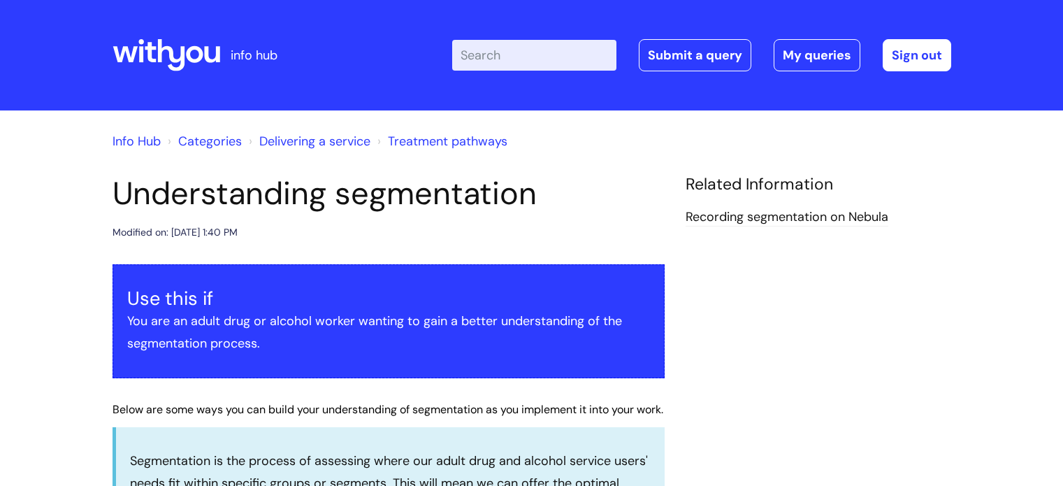
scroll to position [786, 0]
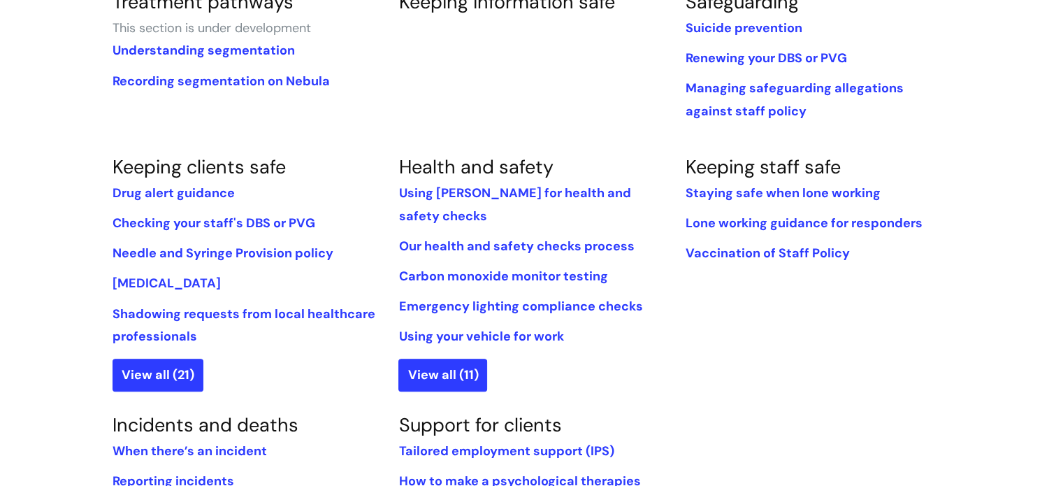
scroll to position [794, 0]
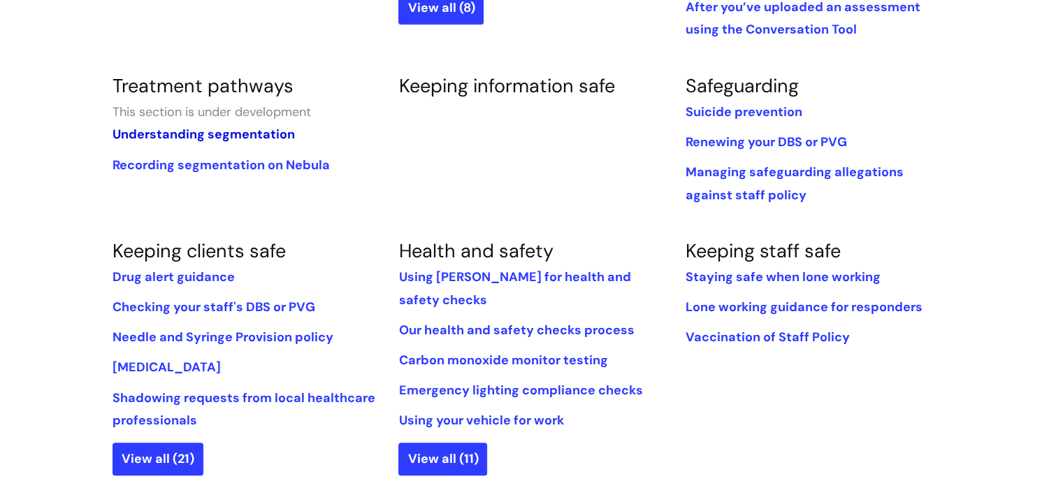
click at [238, 126] on link "Understanding segmentation" at bounding box center [204, 134] width 182 height 17
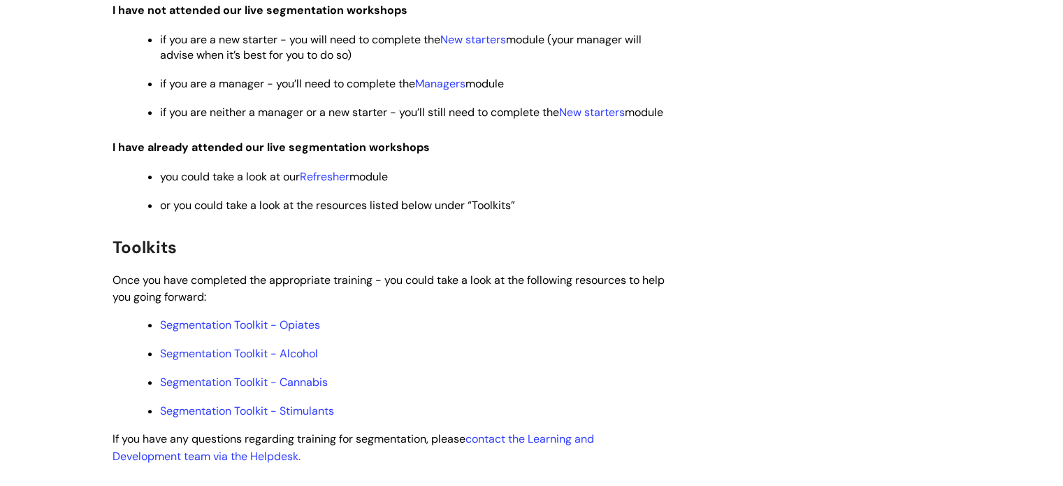
scroll to position [689, 0]
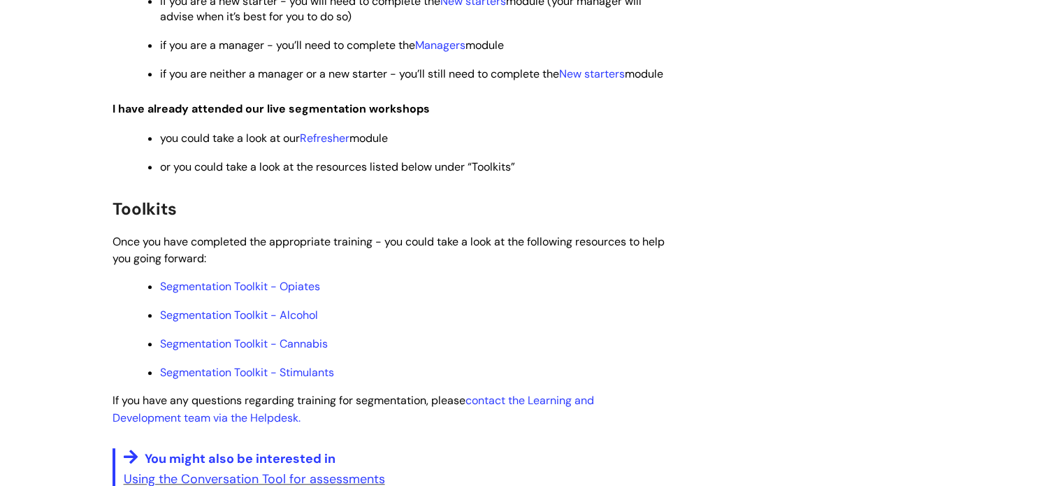
click at [450, 323] on p "Segmentation Toolkit - Alcohol" at bounding box center [412, 315] width 505 height 15
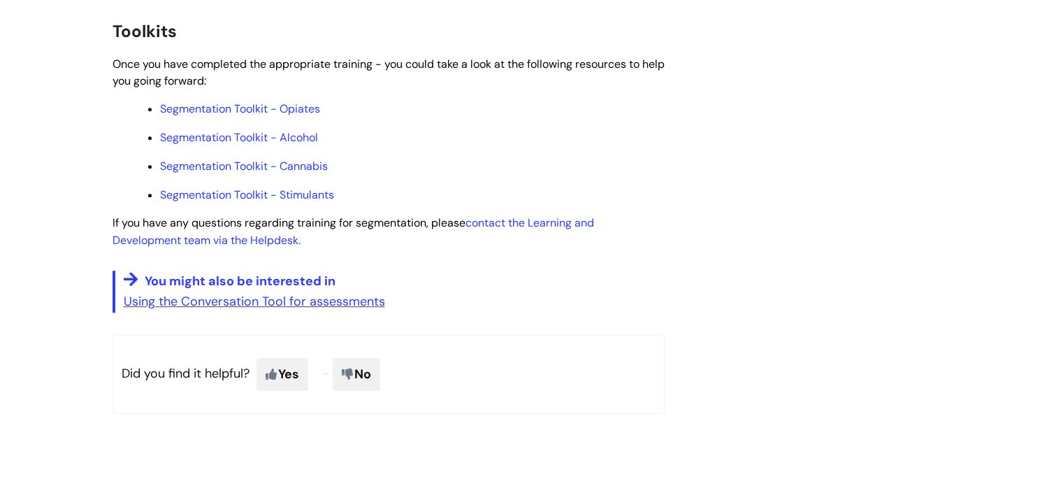
scroll to position [867, 0]
click at [361, 310] on link "Using the Conversation Tool for assessments" at bounding box center [254, 301] width 261 height 17
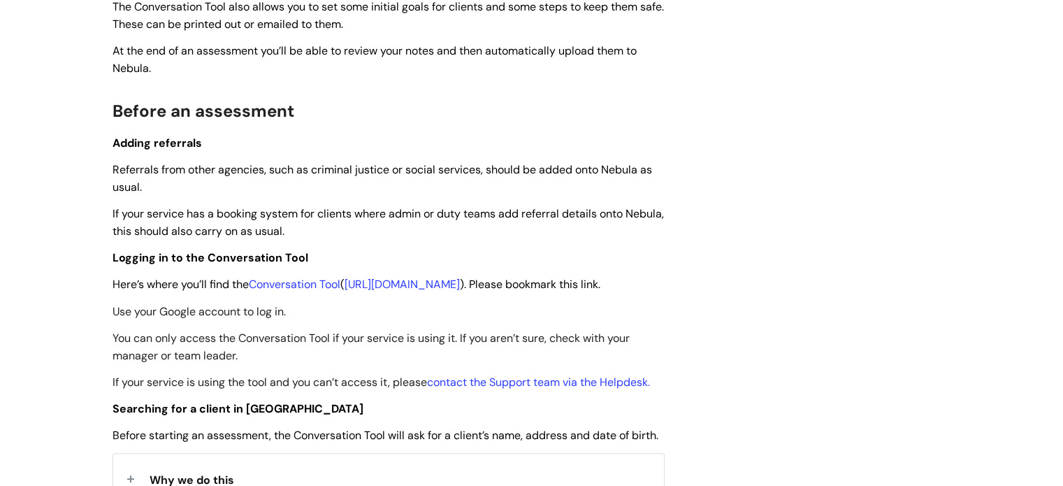
scroll to position [603, 0]
click at [422, 282] on link "[URL][DOMAIN_NAME]" at bounding box center [402, 285] width 115 height 15
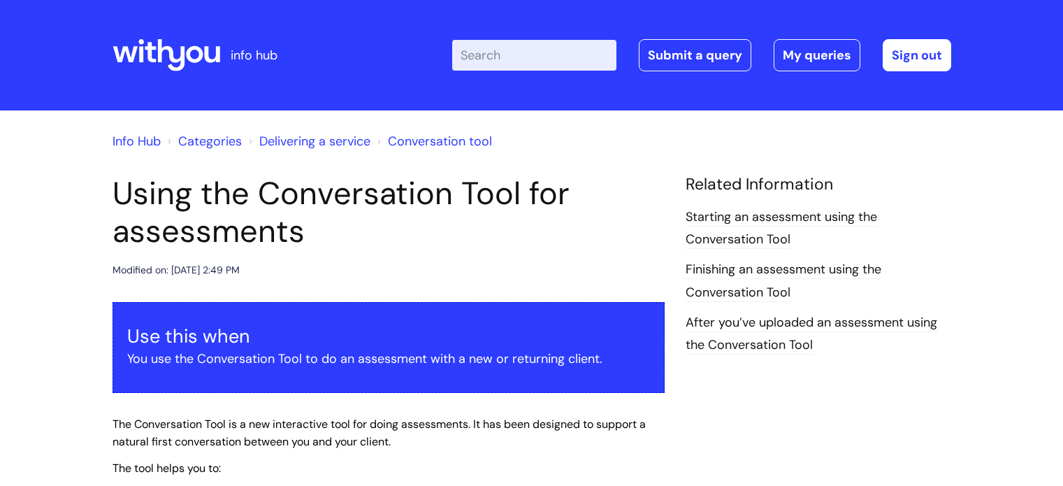
scroll to position [603, 0]
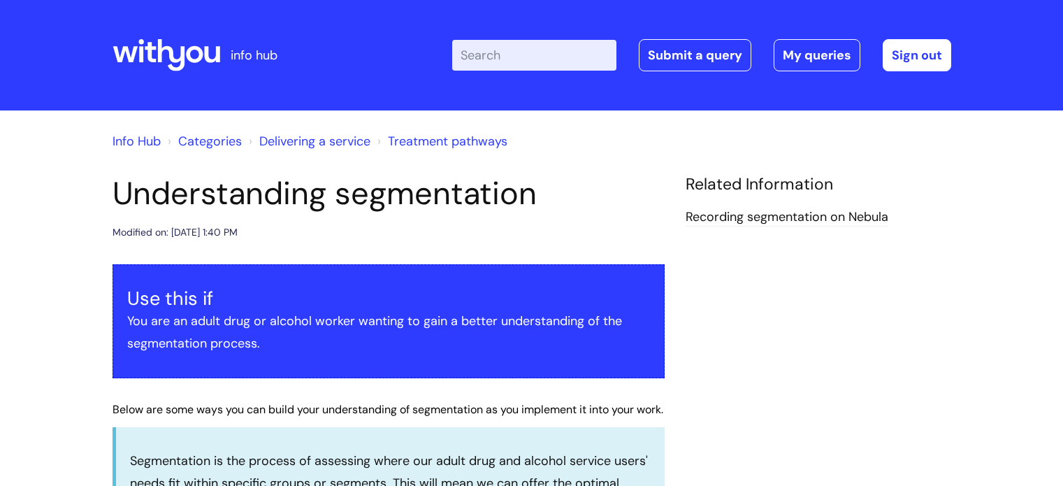
scroll to position [867, 0]
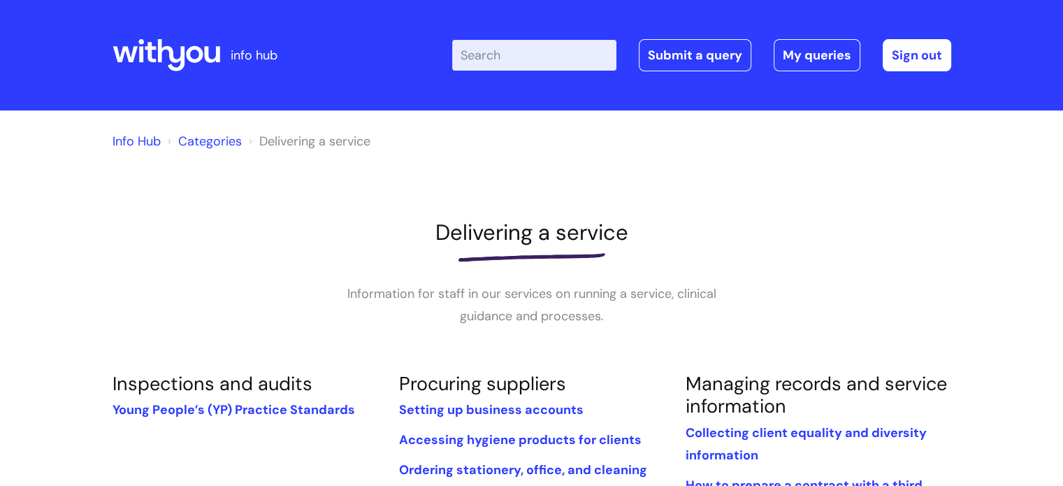
click at [126, 145] on link "Info Hub" at bounding box center [137, 141] width 48 height 17
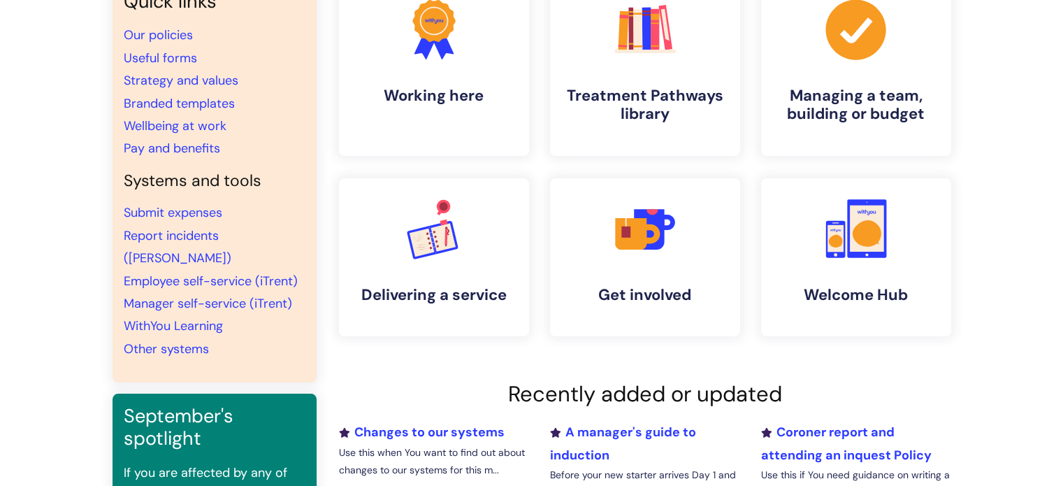
scroll to position [145, 0]
click at [215, 85] on link "Strategy and values" at bounding box center [181, 81] width 115 height 17
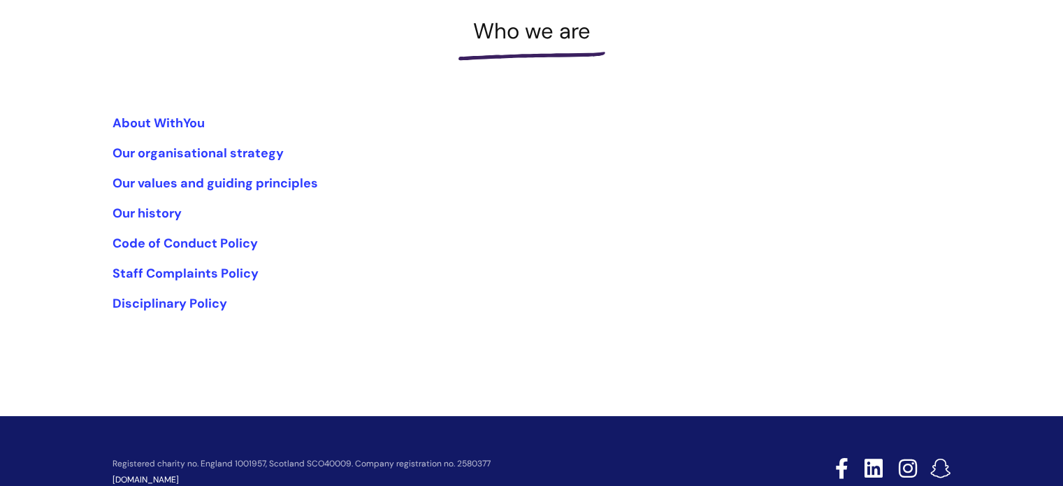
scroll to position [210, 0]
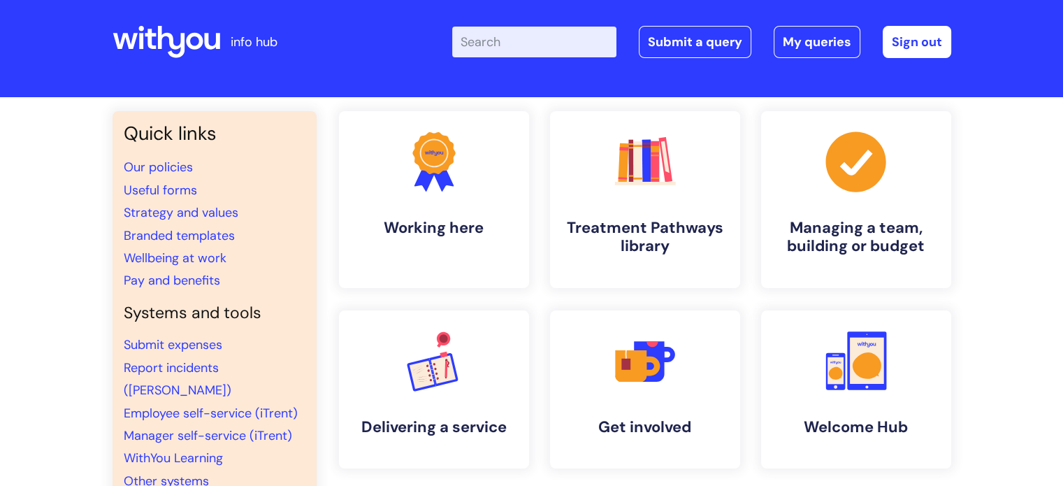
scroll to position [12, 0]
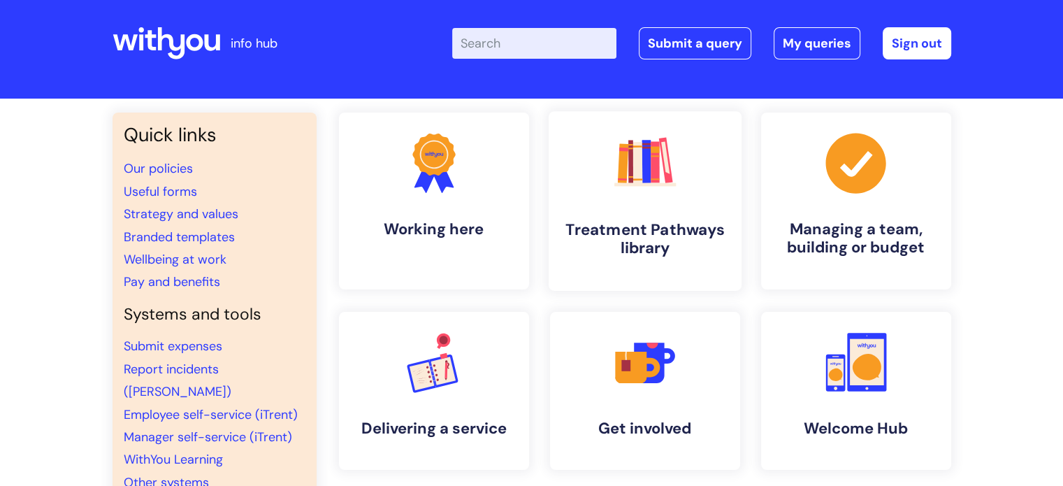
click at [640, 172] on rect at bounding box center [638, 162] width 10 height 41
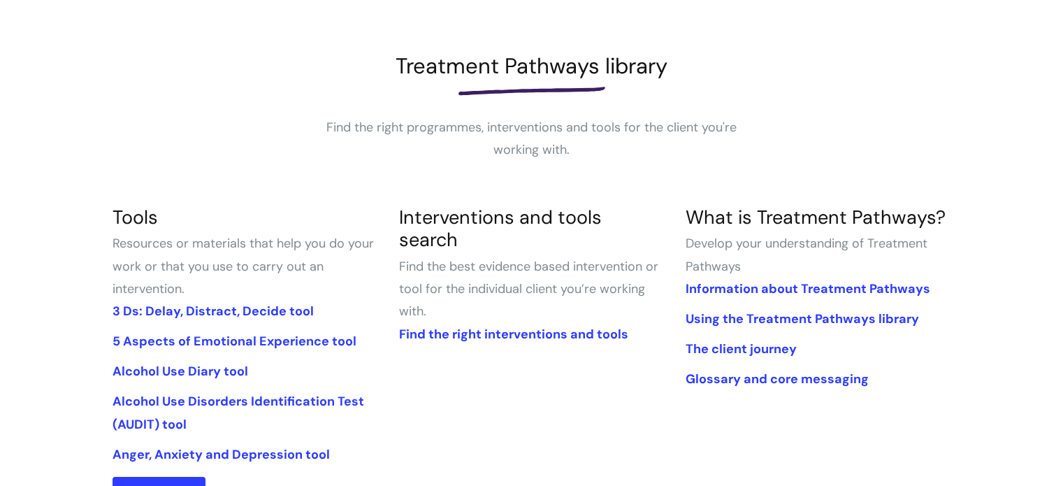
scroll to position [187, 0]
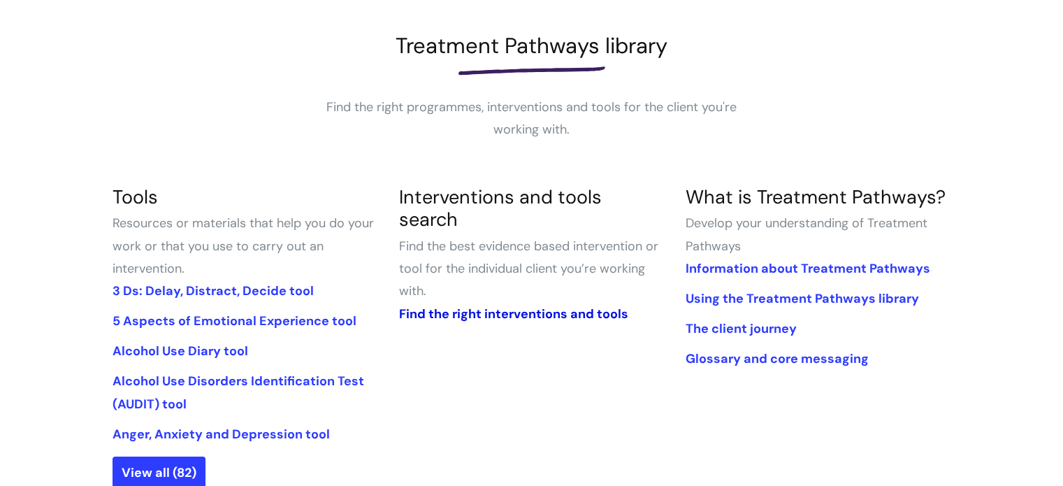
click at [579, 306] on link "Find the right interventions and tools" at bounding box center [513, 314] width 229 height 17
